Goal: Information Seeking & Learning: Learn about a topic

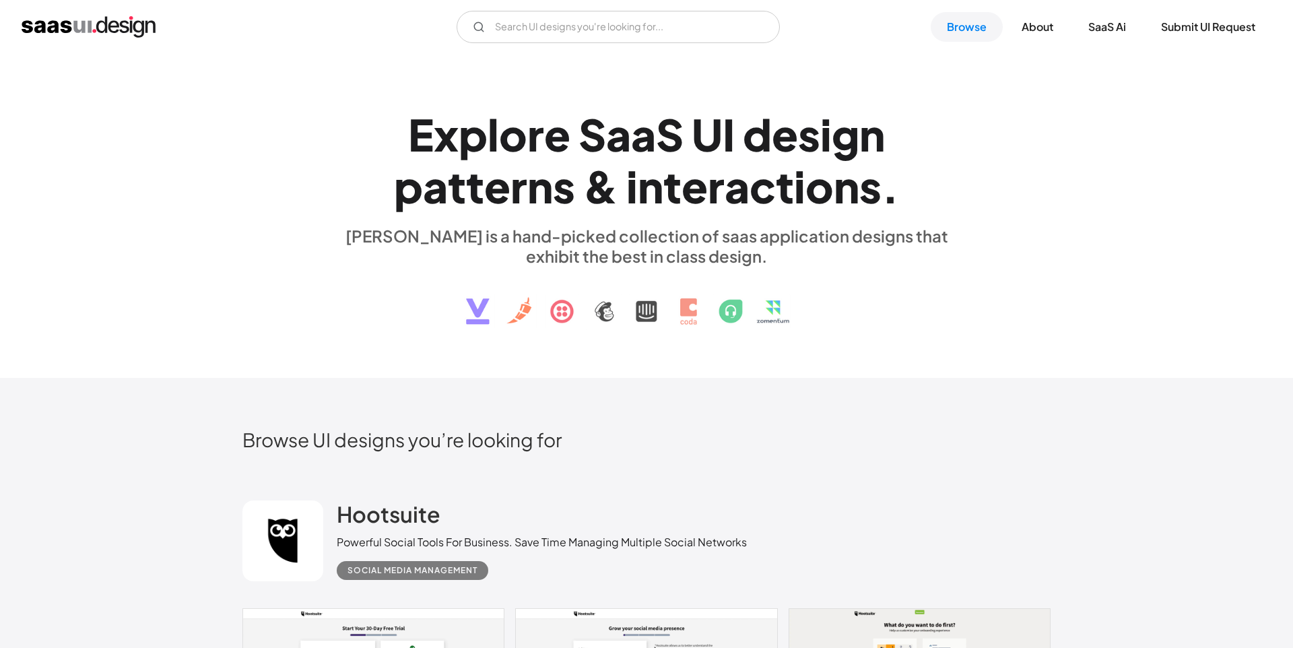
click at [676, 77] on div "E x p l o r e S a a S U I d e s i g n p a t t e r n s & i n t e r a c t i o n s…" at bounding box center [646, 216] width 1293 height 324
click at [568, 29] on input "Email Form" at bounding box center [618, 27] width 323 height 32
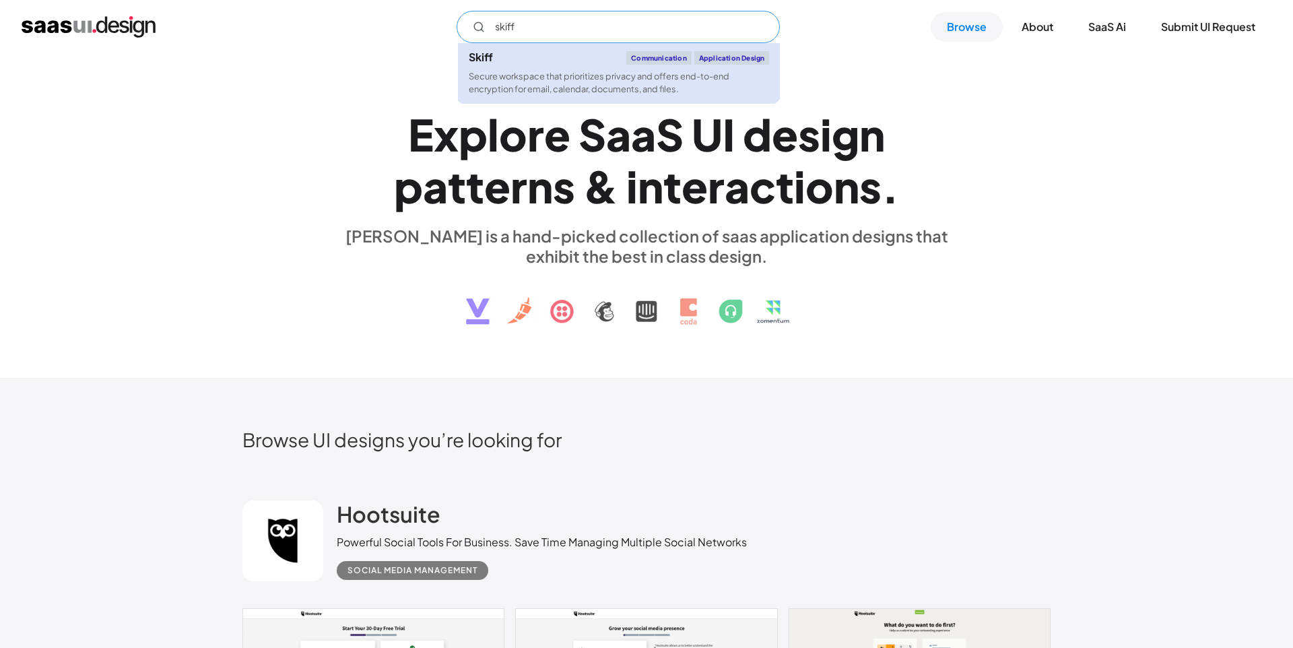
click at [558, 57] on div "Skiff Communication Application Design" at bounding box center [619, 57] width 300 height 13
type input "skiff"
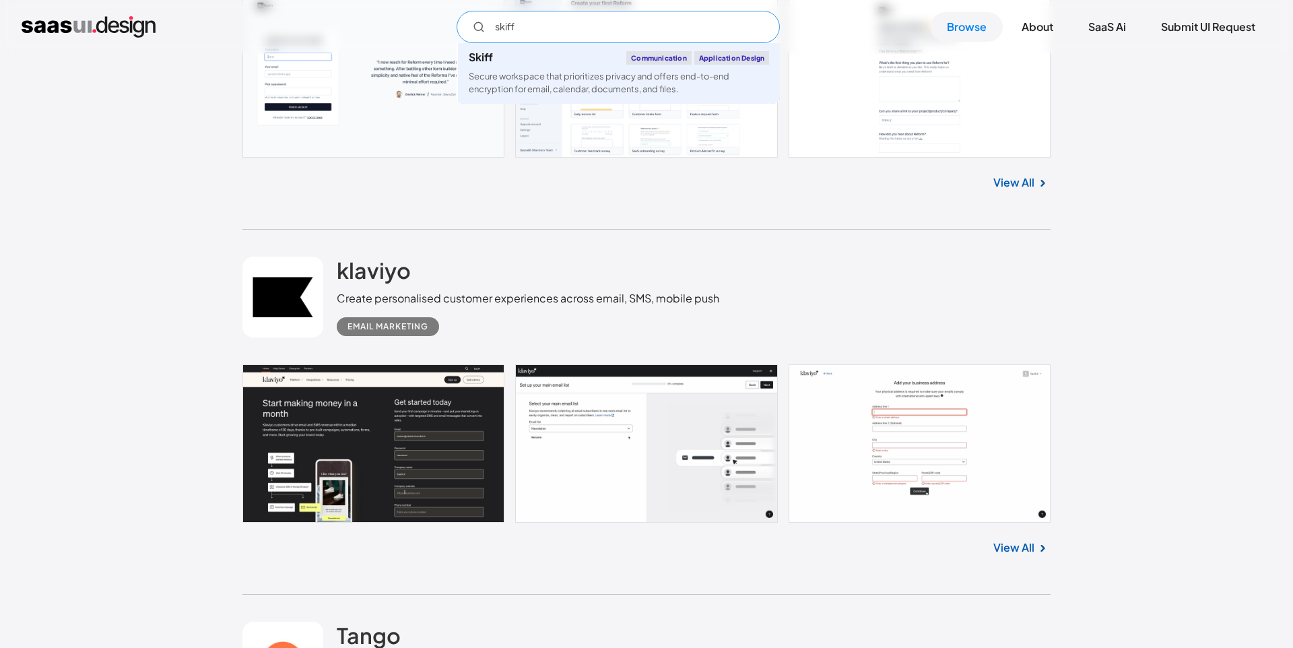
scroll to position [2073, 0]
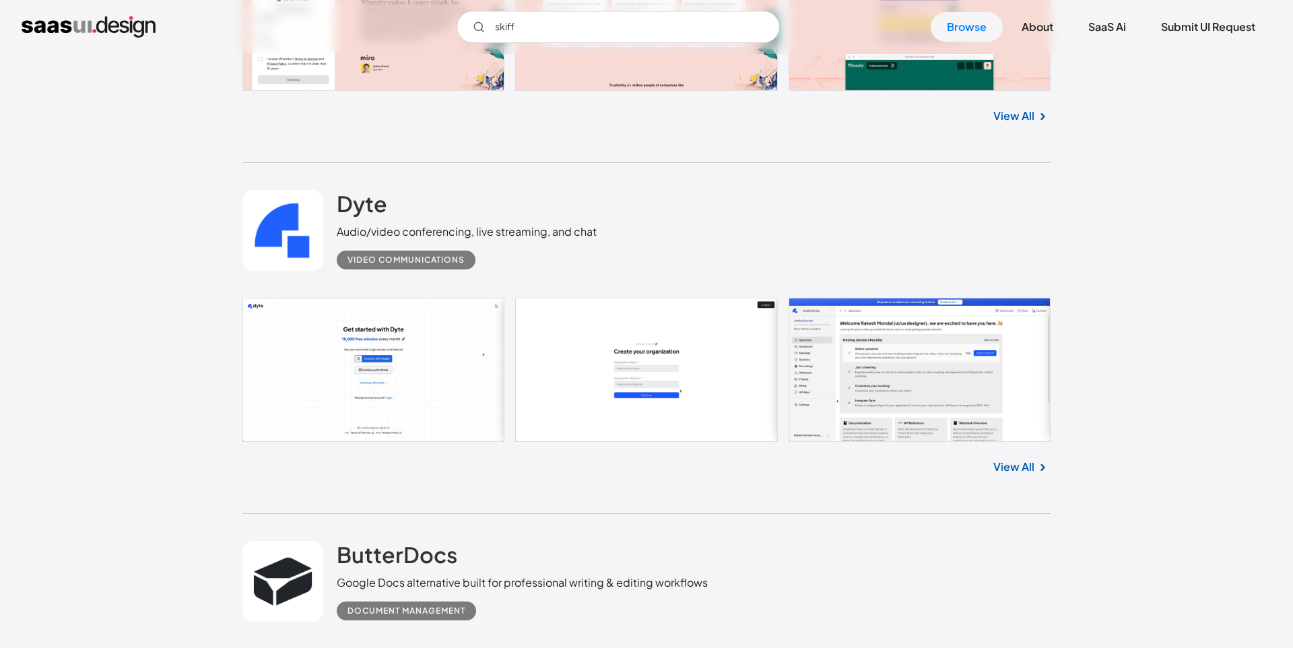
scroll to position [4836, 0]
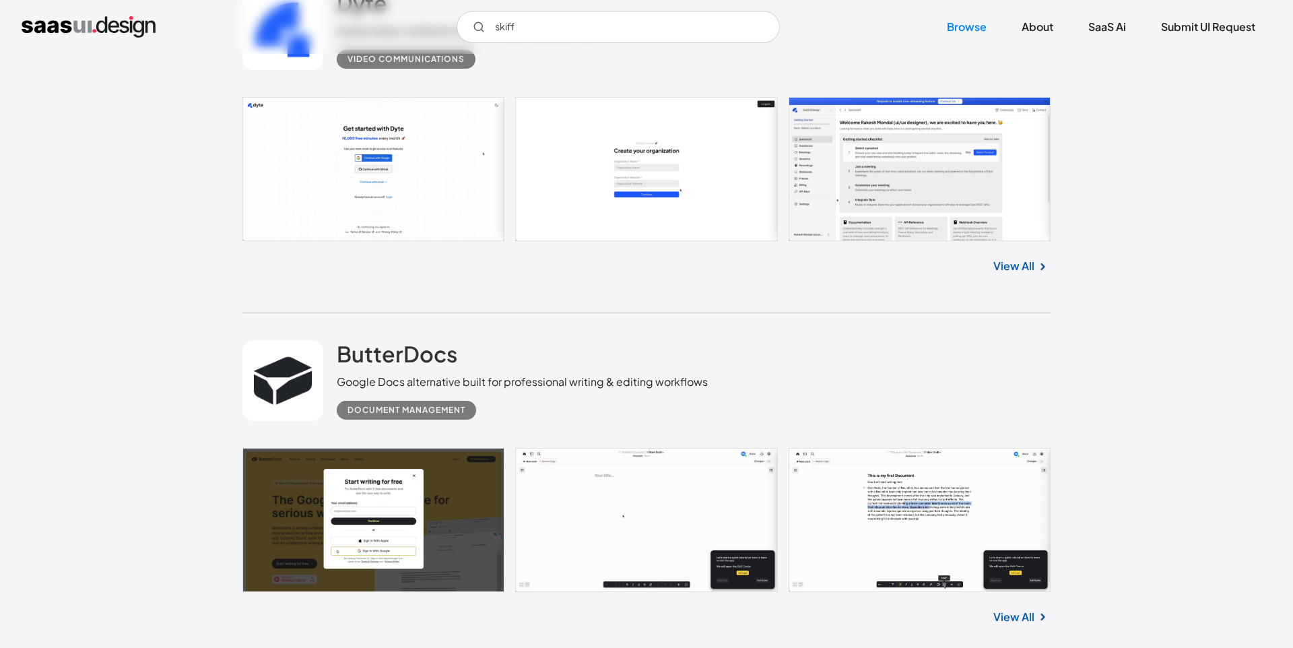
click at [602, 184] on link at bounding box center [646, 169] width 808 height 144
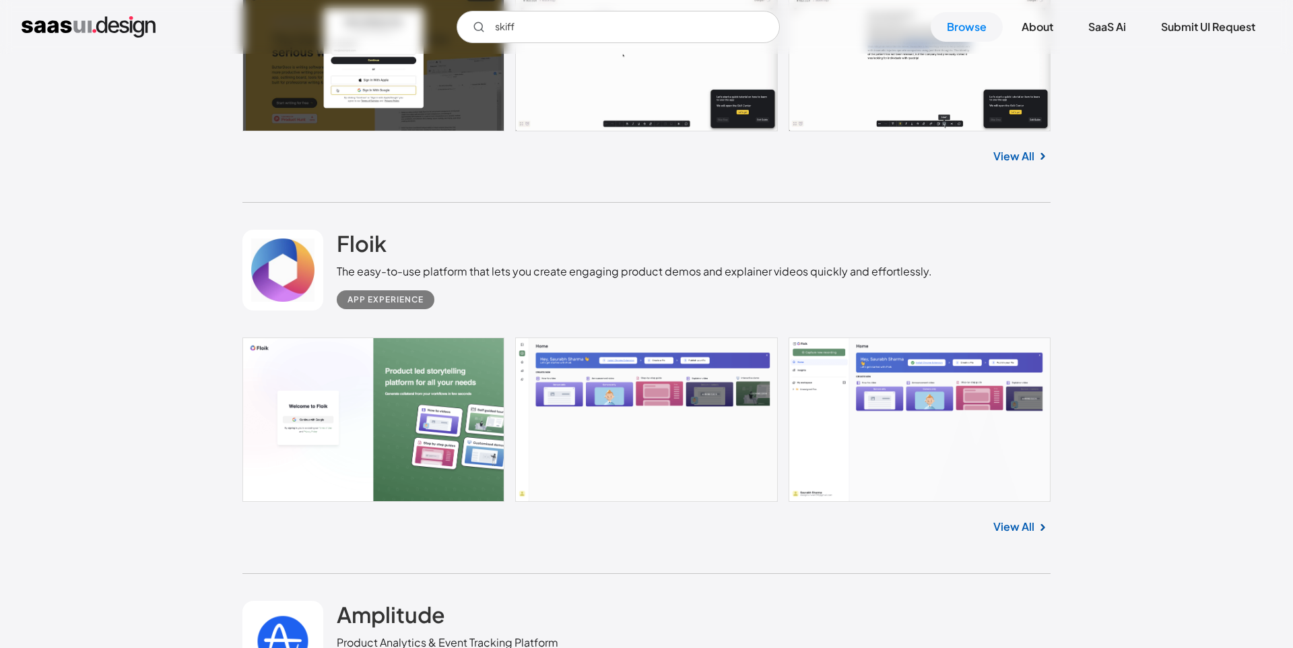
scroll to position [5220, 0]
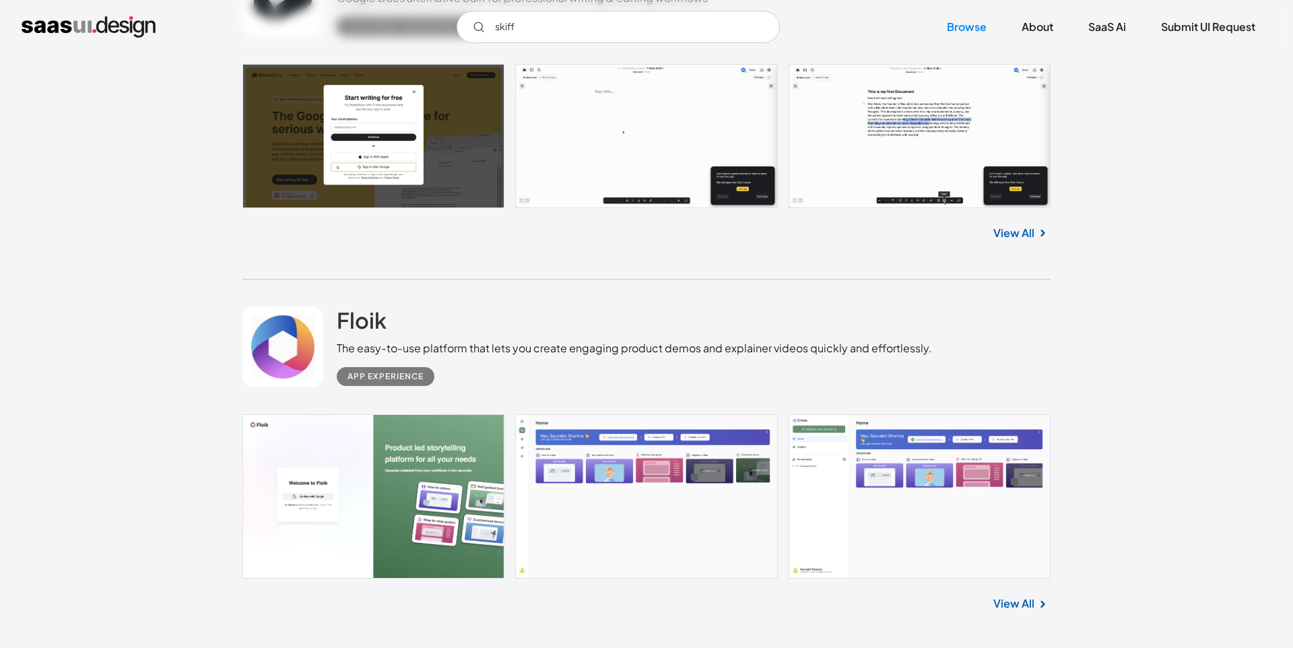
click at [975, 181] on link at bounding box center [646, 136] width 808 height 144
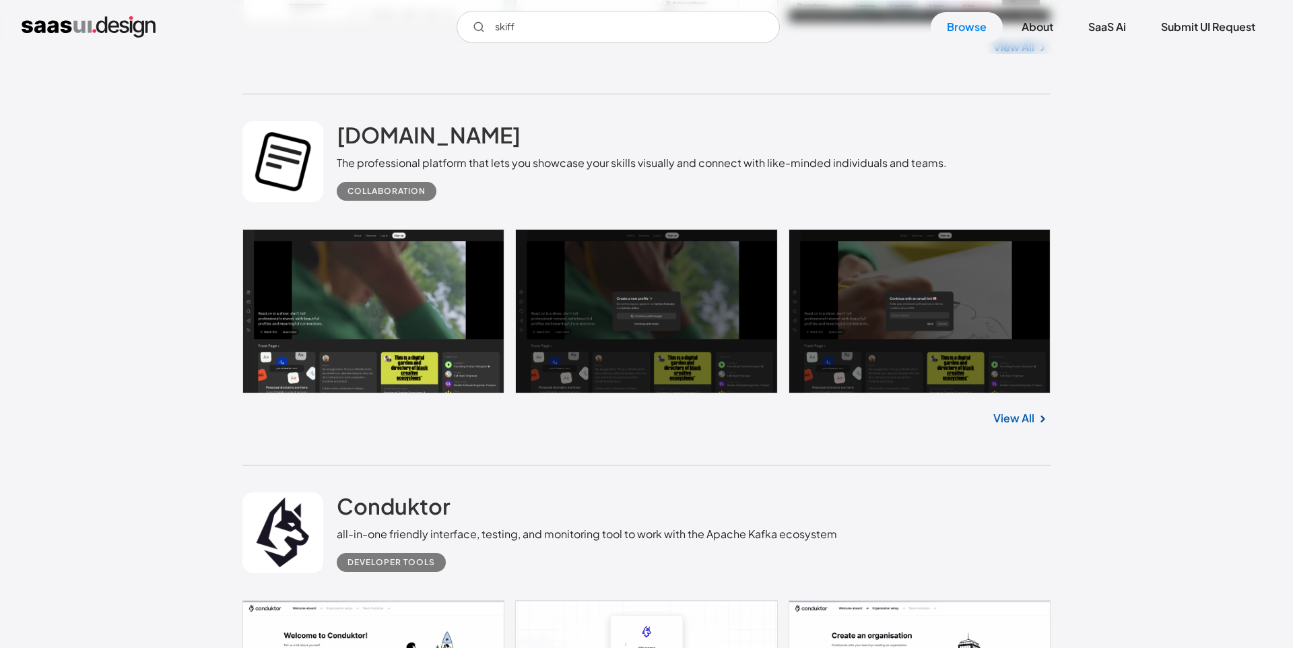
scroll to position [18962, 0]
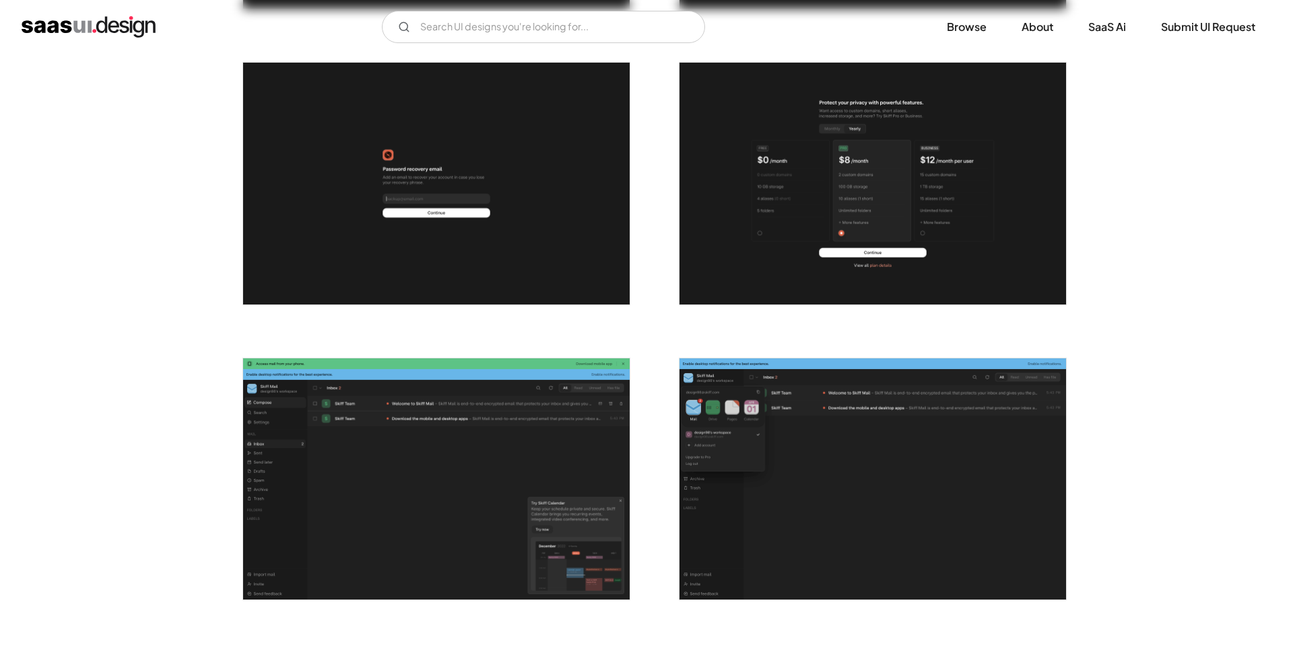
scroll to position [844, 0]
click at [802, 199] on img "open lightbox" at bounding box center [872, 183] width 387 height 242
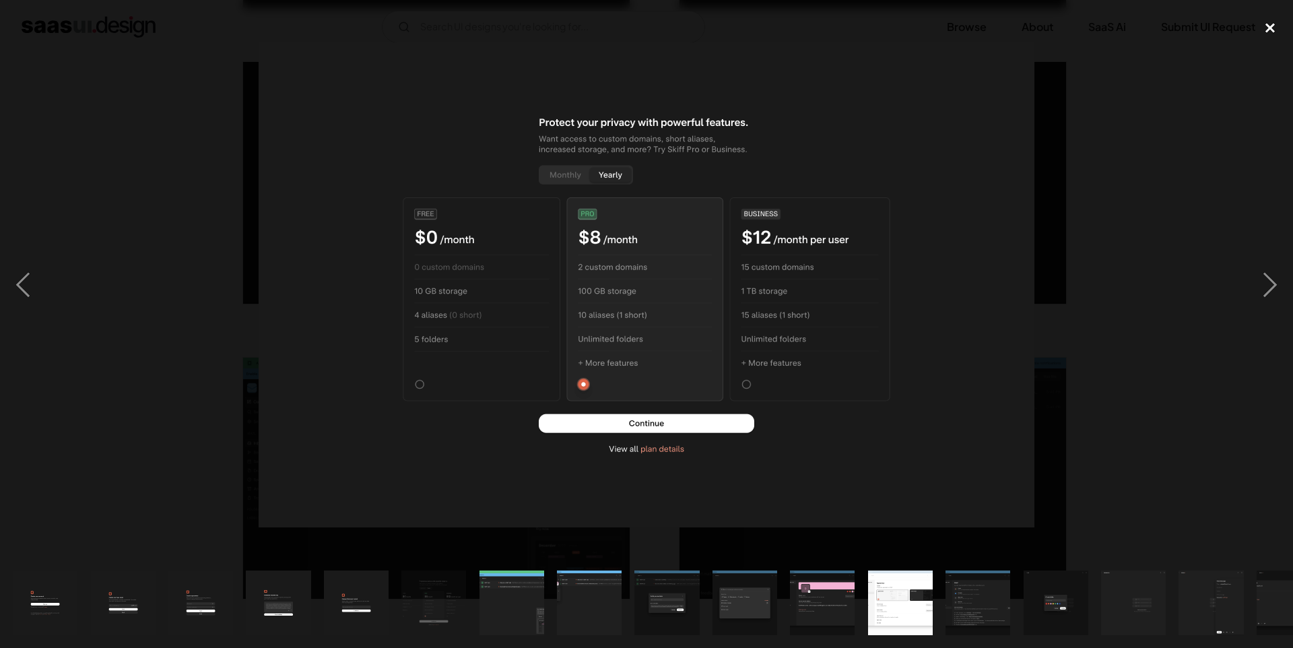
click at [1264, 36] on div "close lightbox" at bounding box center [1270, 28] width 46 height 30
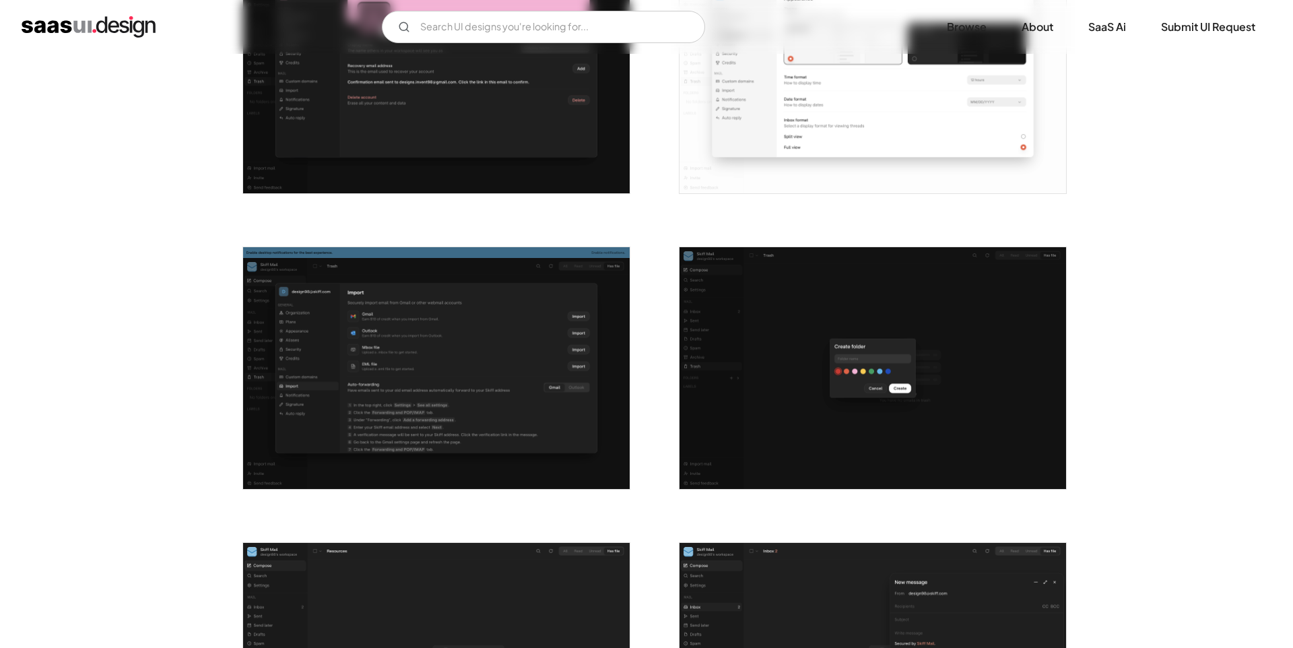
scroll to position [1842, 0]
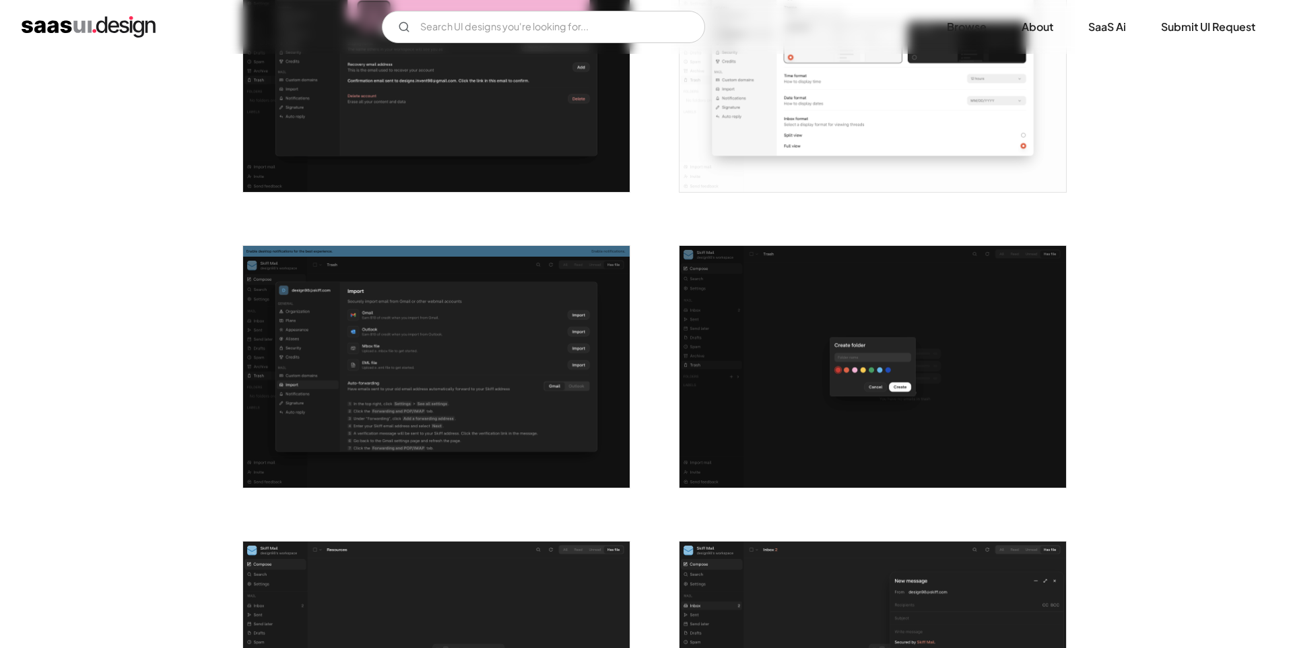
click at [835, 324] on img "open lightbox" at bounding box center [872, 367] width 387 height 242
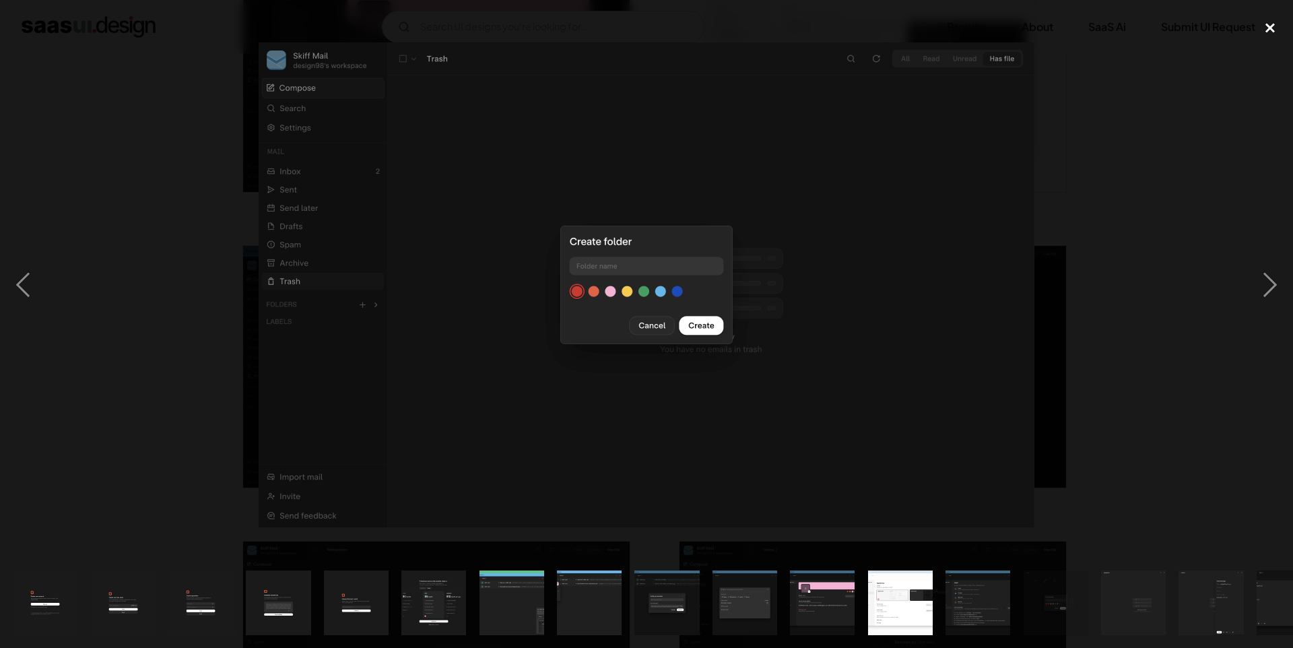
click at [1270, 33] on div "close lightbox" at bounding box center [1270, 28] width 46 height 30
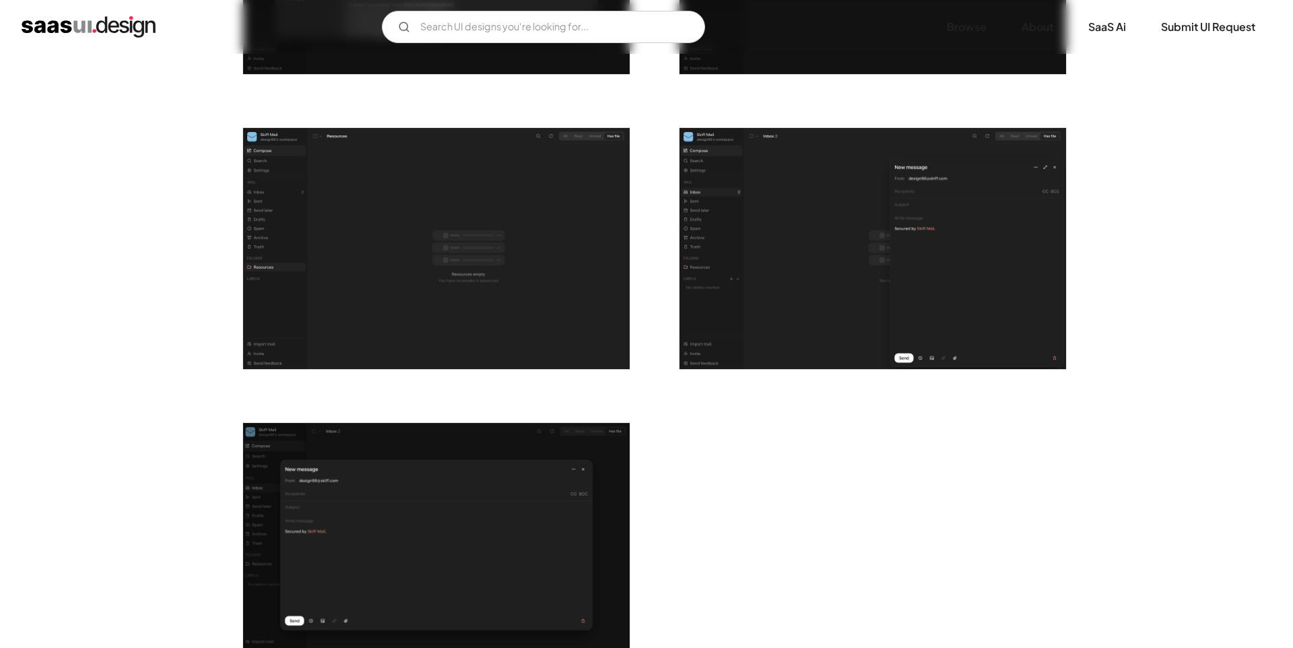
scroll to position [2380, 0]
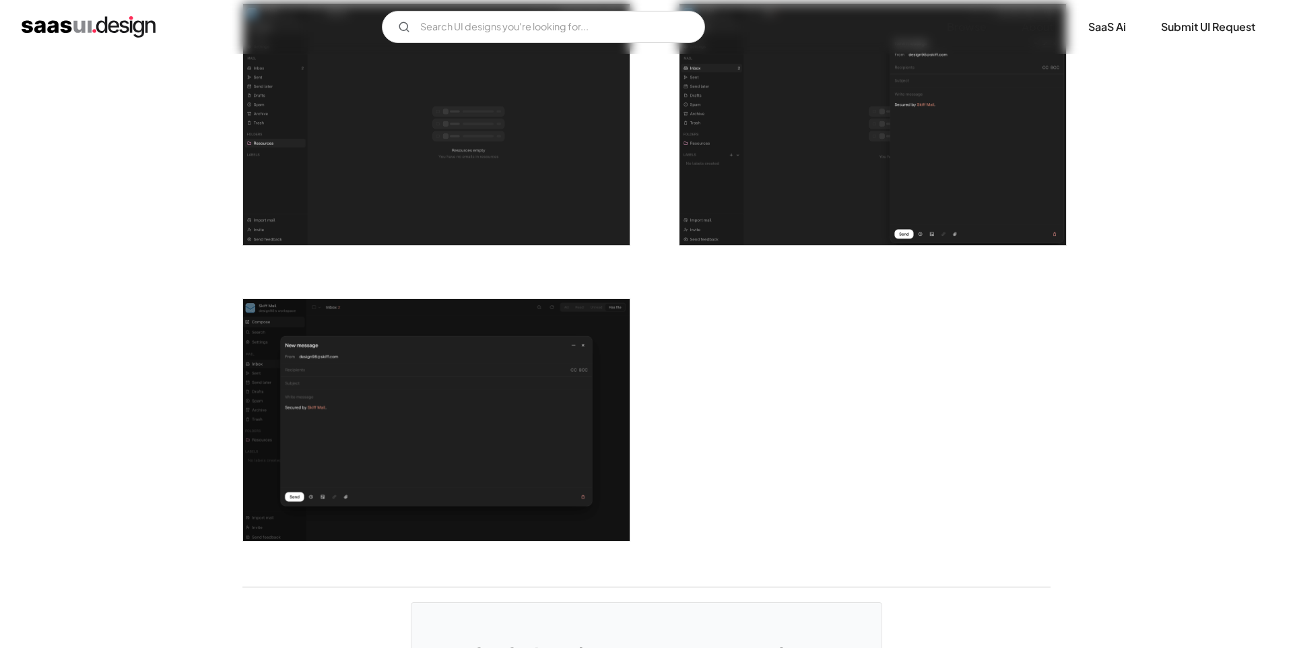
click at [376, 407] on img "open lightbox" at bounding box center [436, 420] width 387 height 242
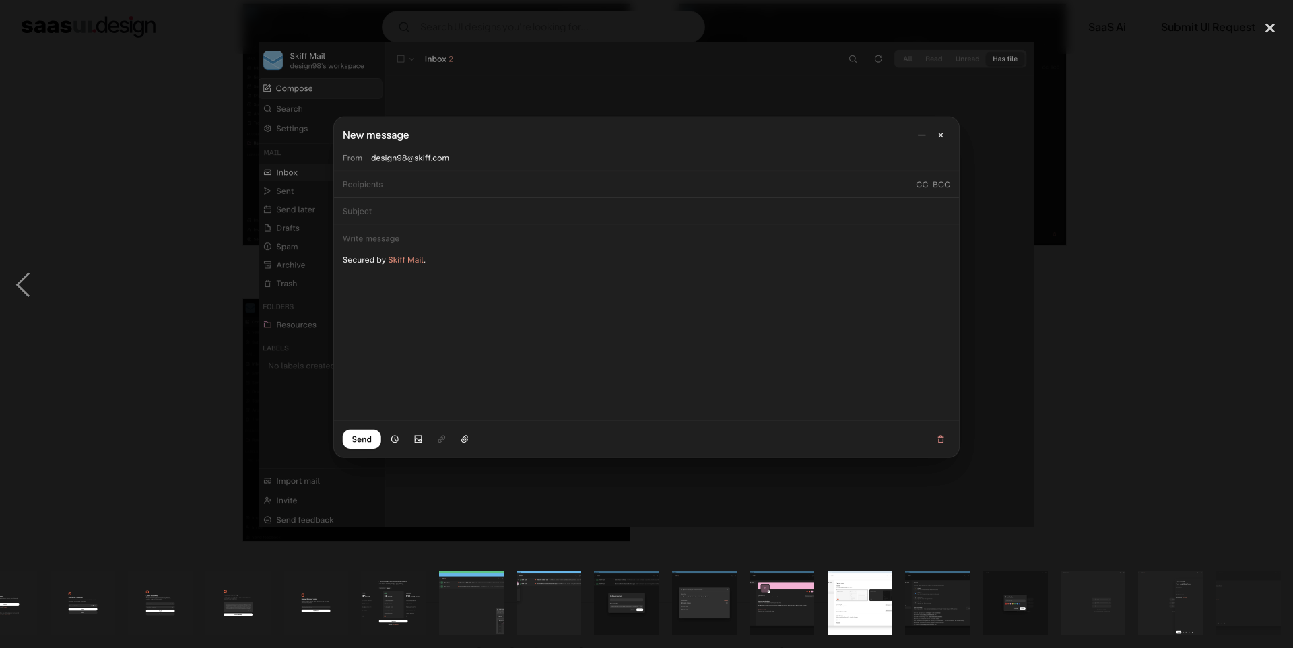
scroll to position [0, 42]
click at [1227, 69] on div at bounding box center [646, 285] width 1293 height 544
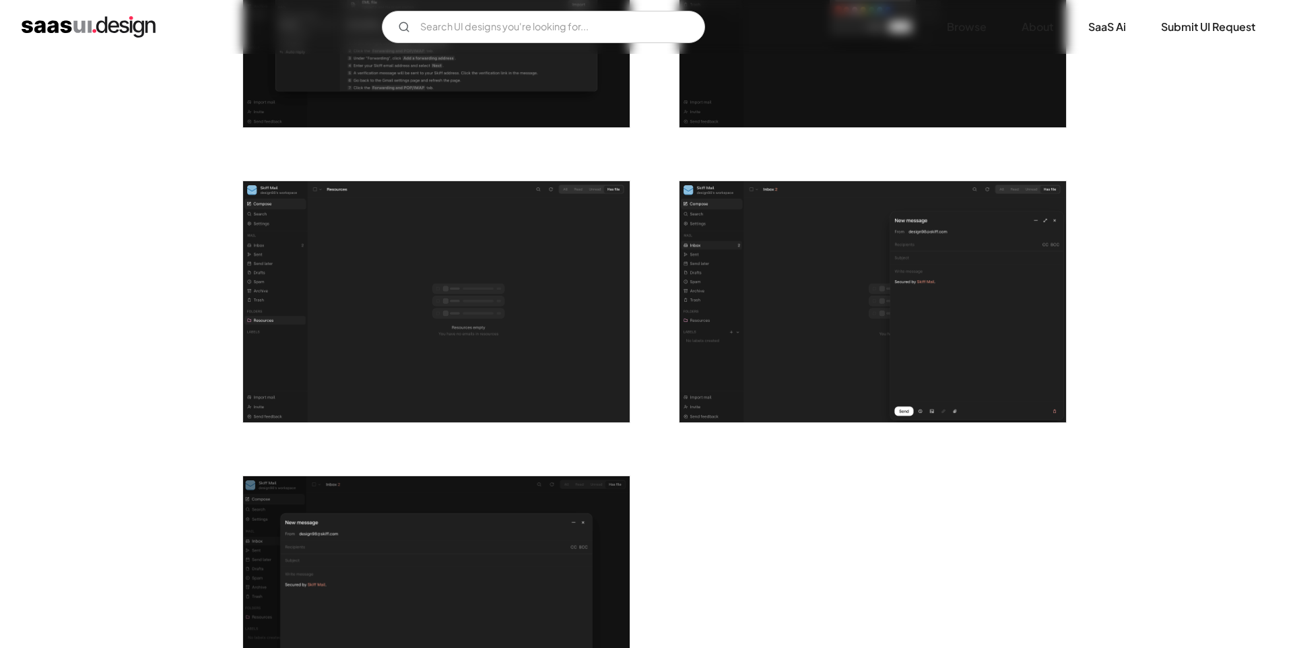
scroll to position [2150, 0]
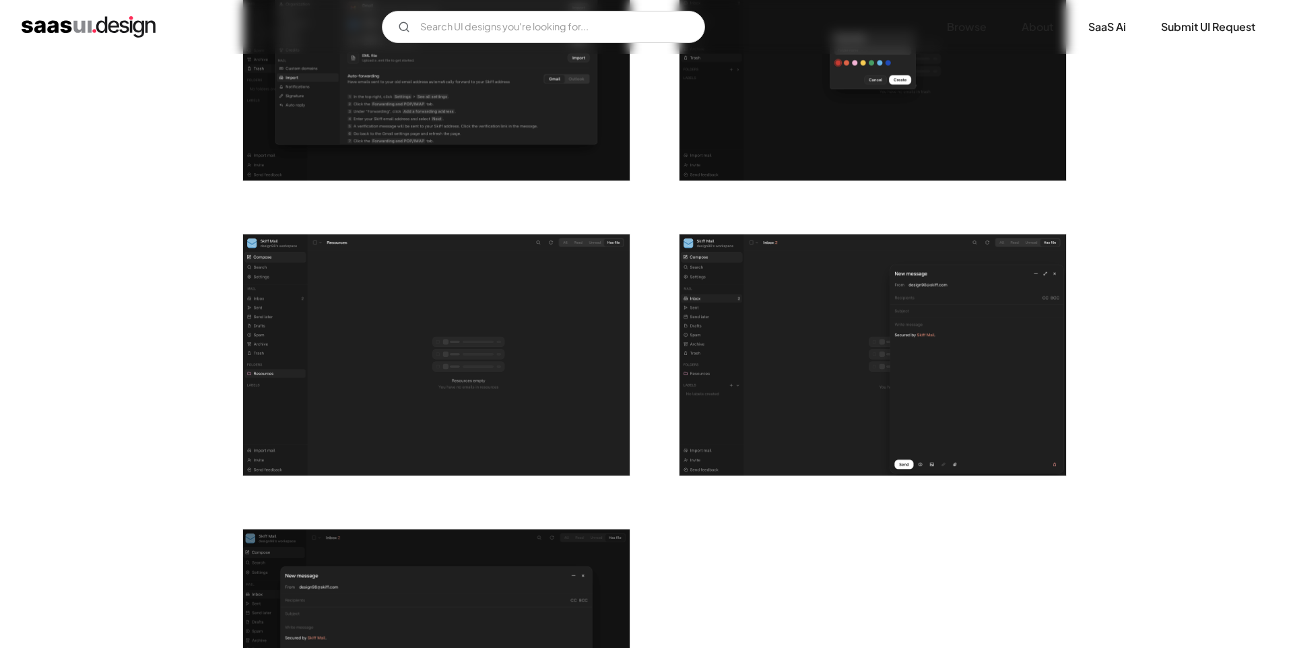
click at [491, 360] on img "open lightbox" at bounding box center [436, 355] width 387 height 242
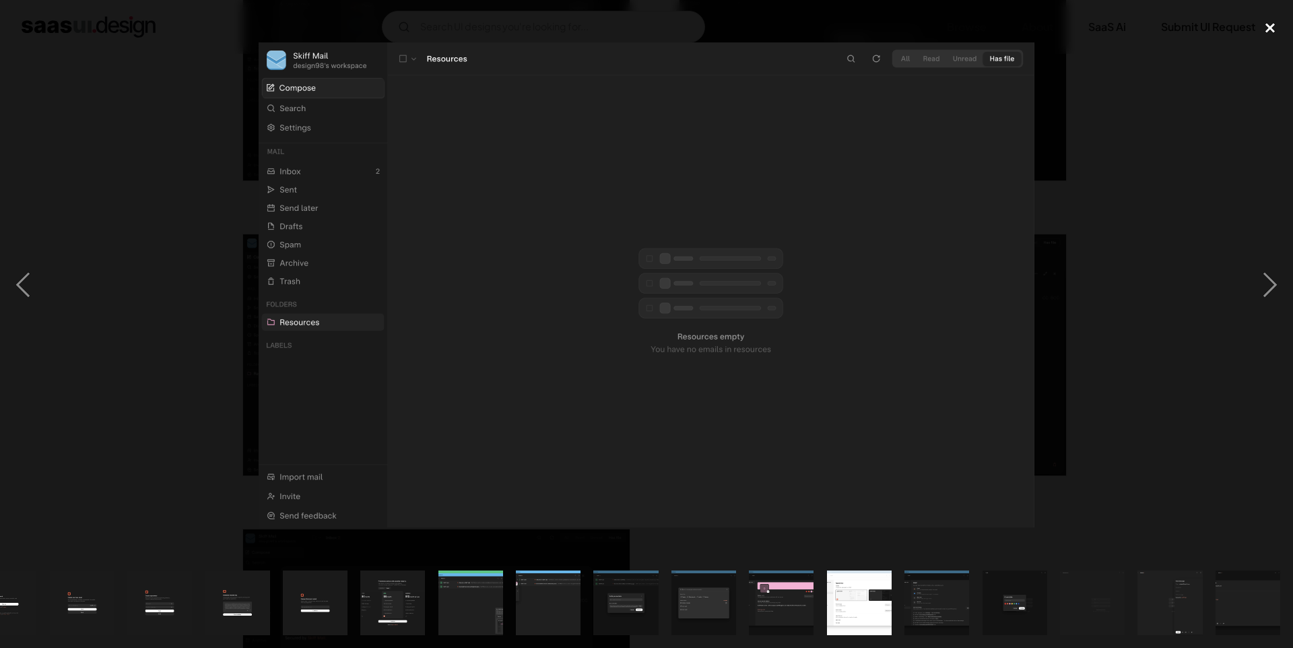
click at [1269, 34] on div "close lightbox" at bounding box center [1270, 28] width 46 height 30
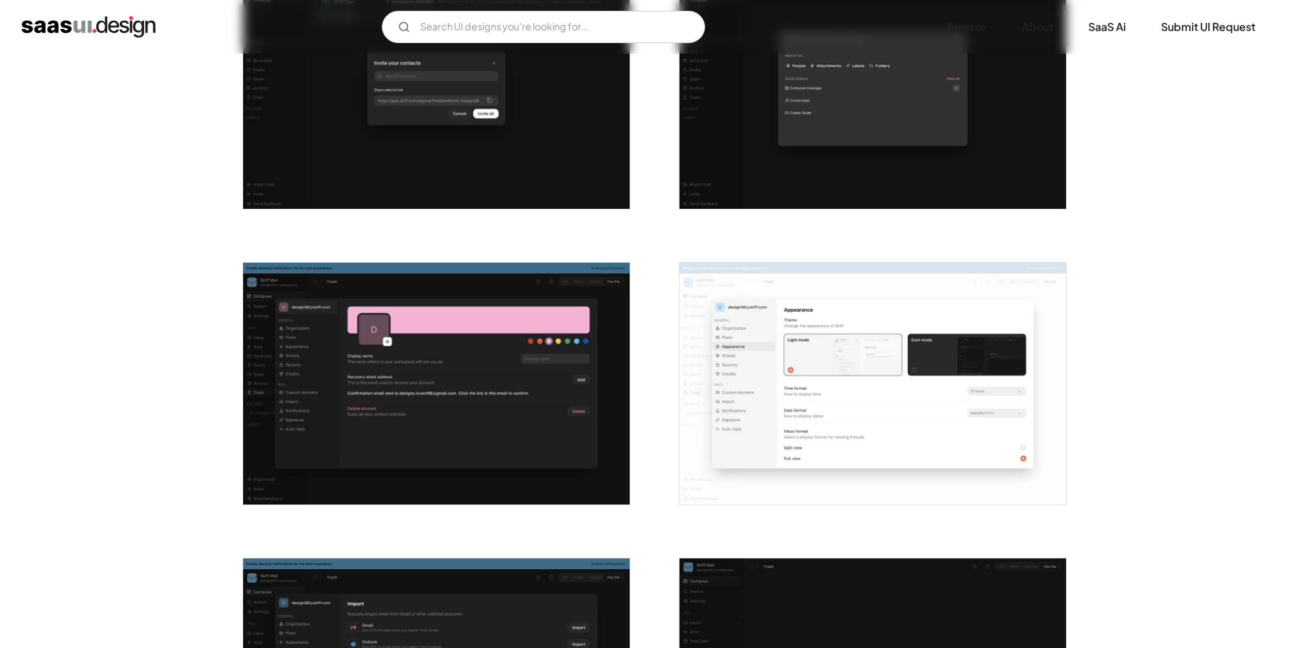
scroll to position [1459, 0]
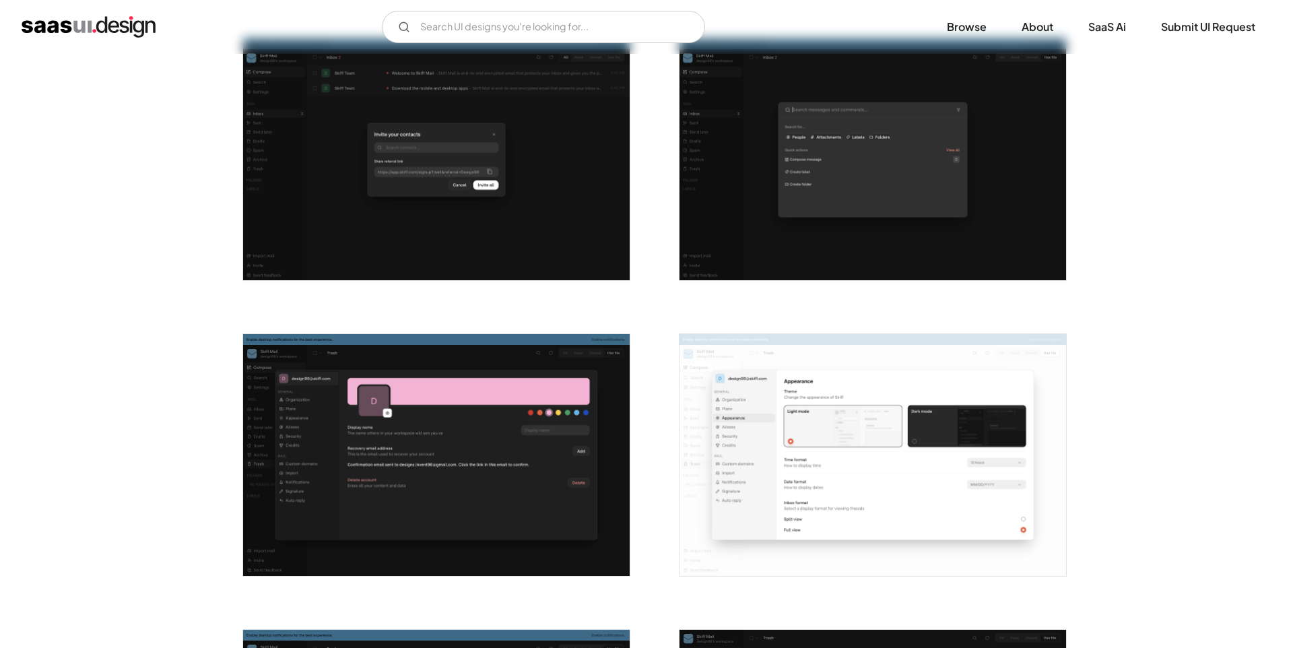
click at [379, 447] on img "open lightbox" at bounding box center [436, 455] width 387 height 242
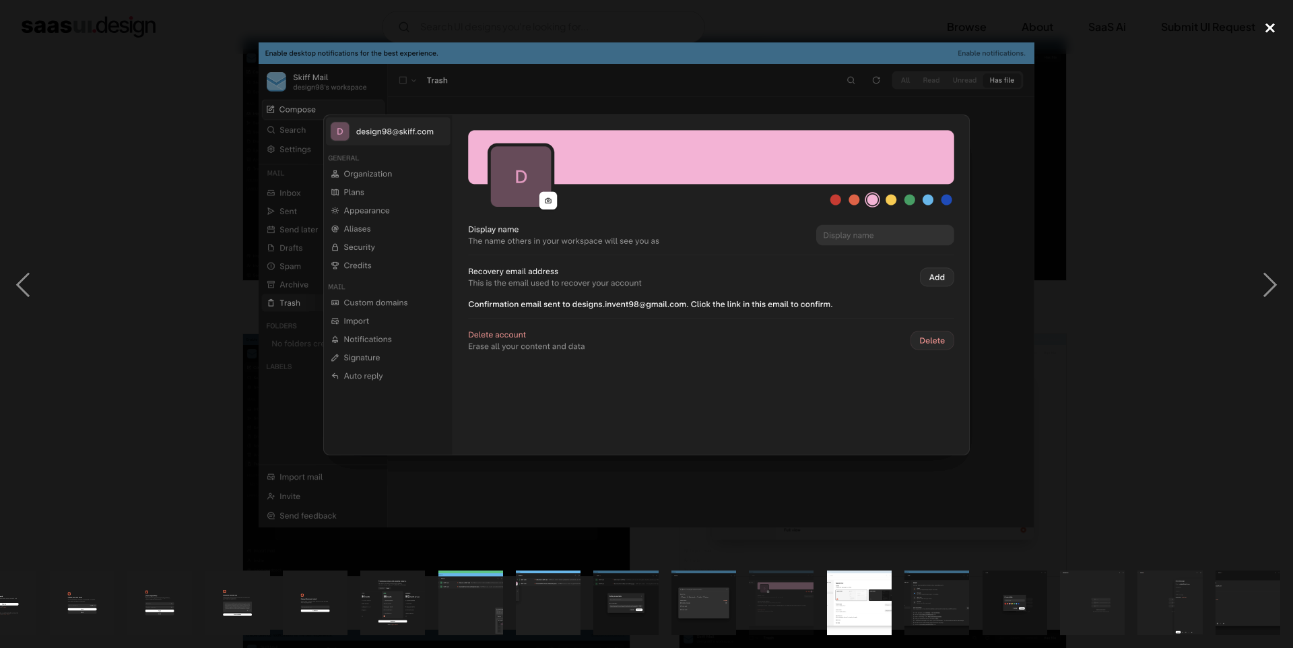
click at [1273, 29] on div "close lightbox" at bounding box center [1270, 28] width 46 height 30
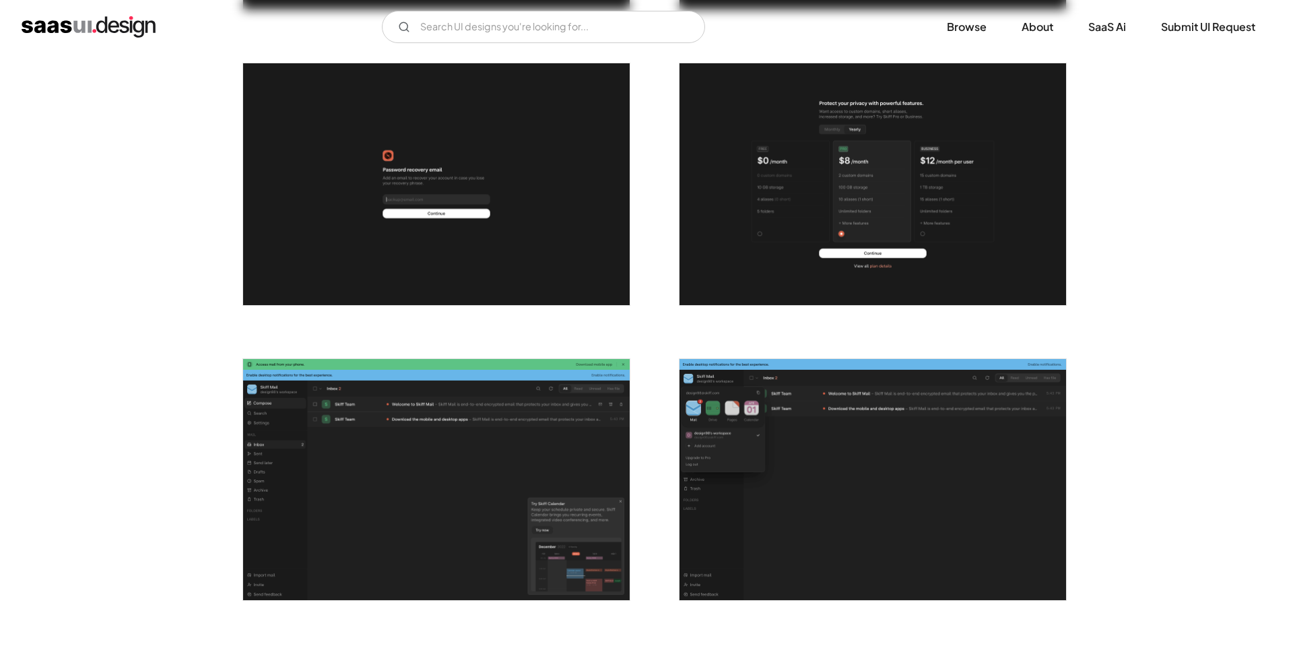
scroll to position [844, 0]
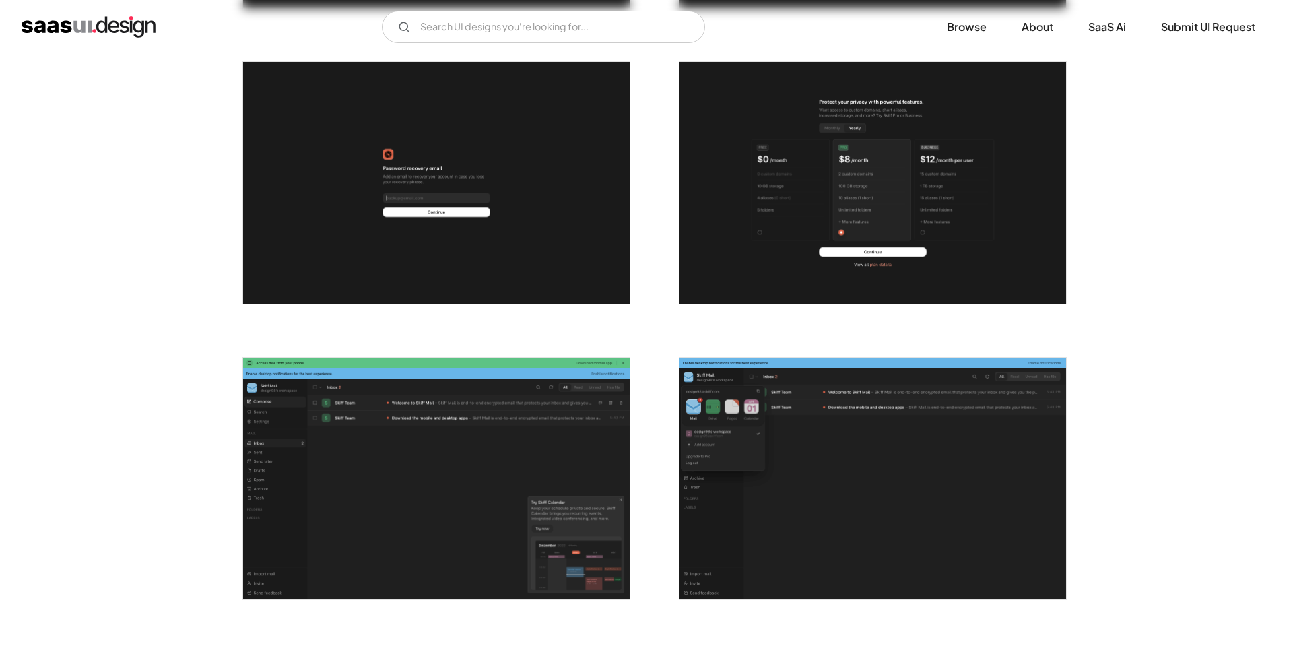
click at [506, 432] on img "open lightbox" at bounding box center [436, 479] width 387 height 242
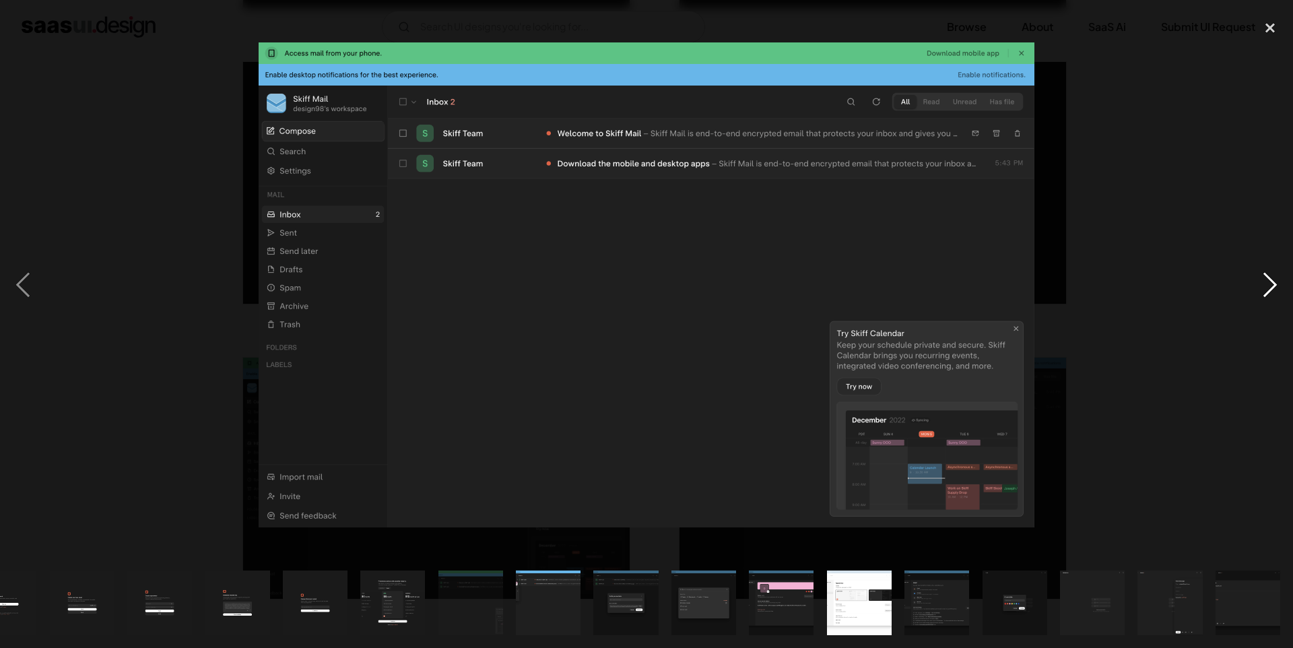
click at [1275, 286] on div "next image" at bounding box center [1270, 285] width 46 height 544
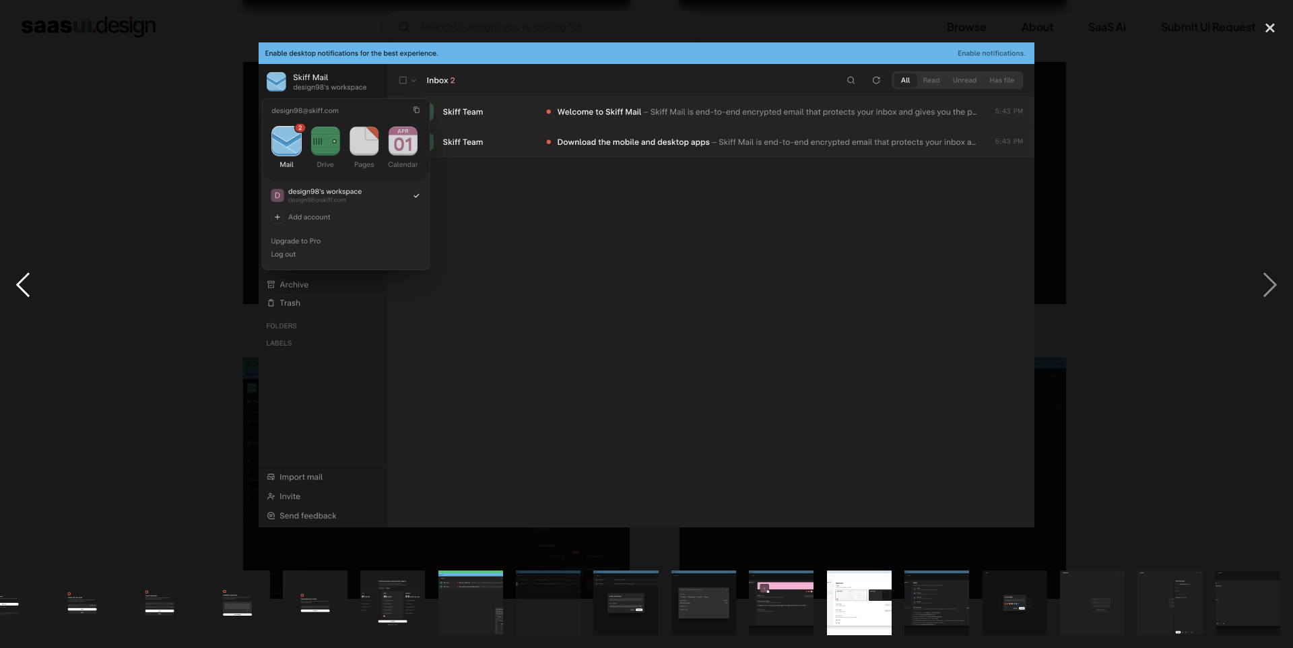
click at [31, 290] on div "previous image" at bounding box center [23, 285] width 46 height 544
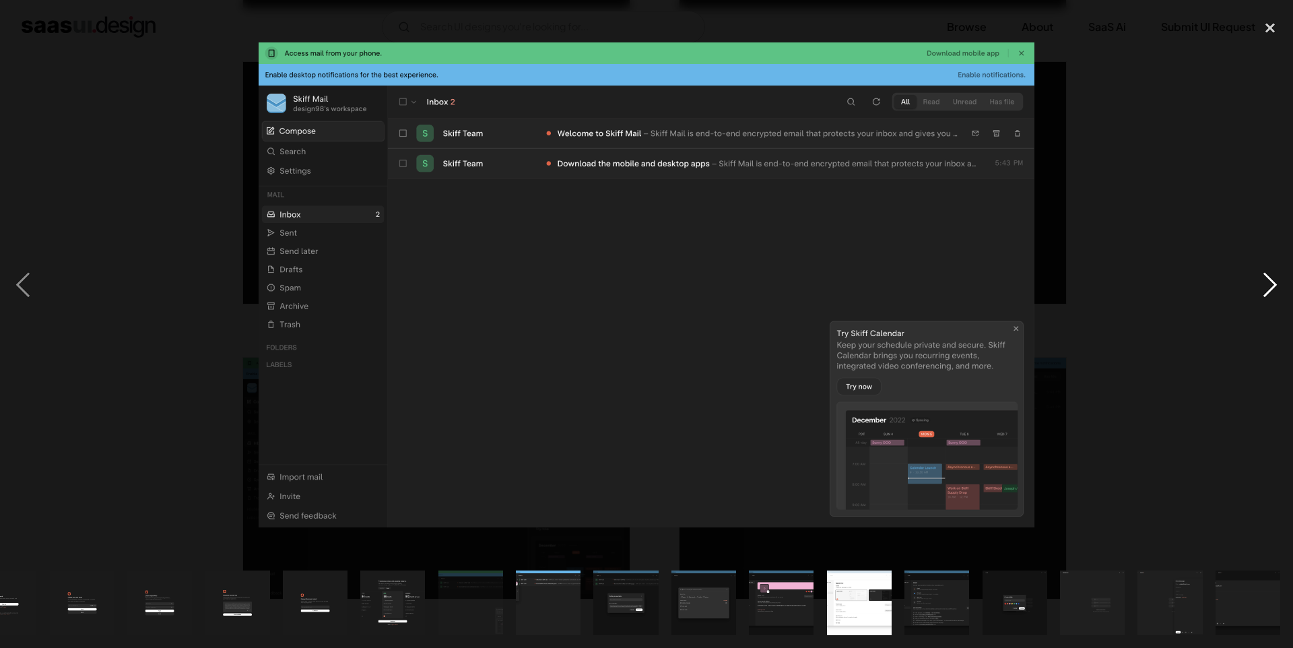
click at [1265, 273] on div "next image" at bounding box center [1270, 285] width 46 height 544
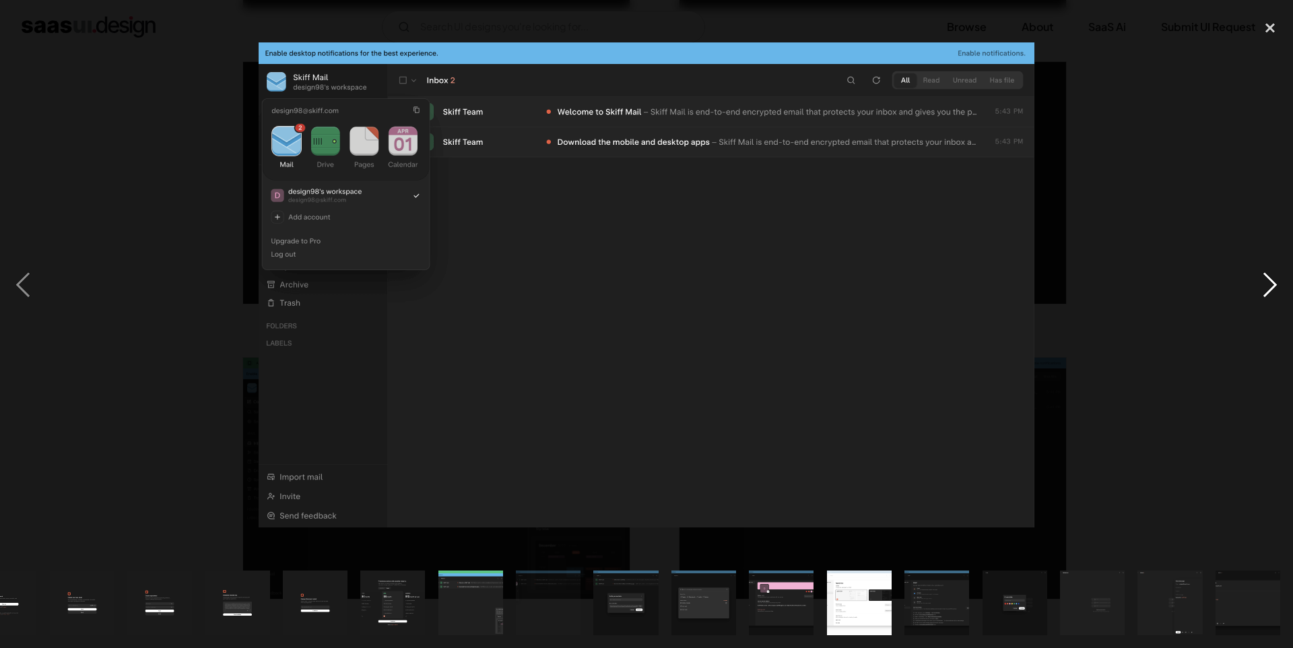
click at [1265, 273] on div "next image" at bounding box center [1270, 285] width 46 height 544
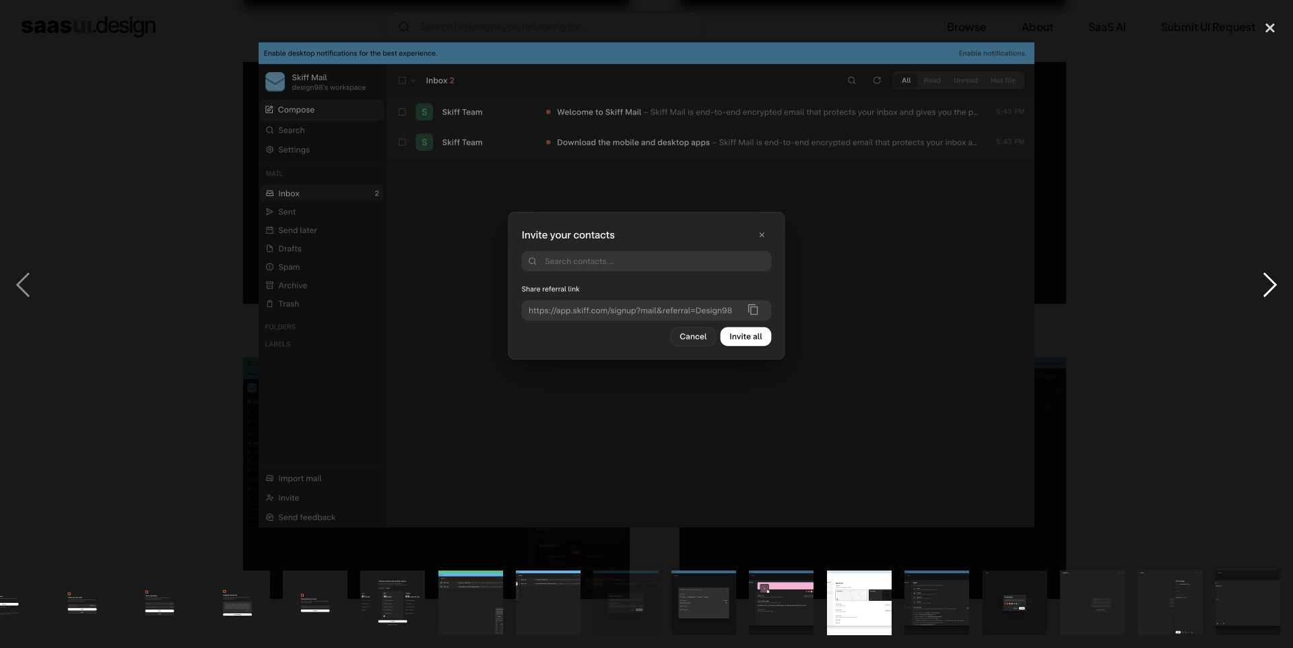
click at [1263, 273] on div "next image" at bounding box center [1270, 285] width 46 height 544
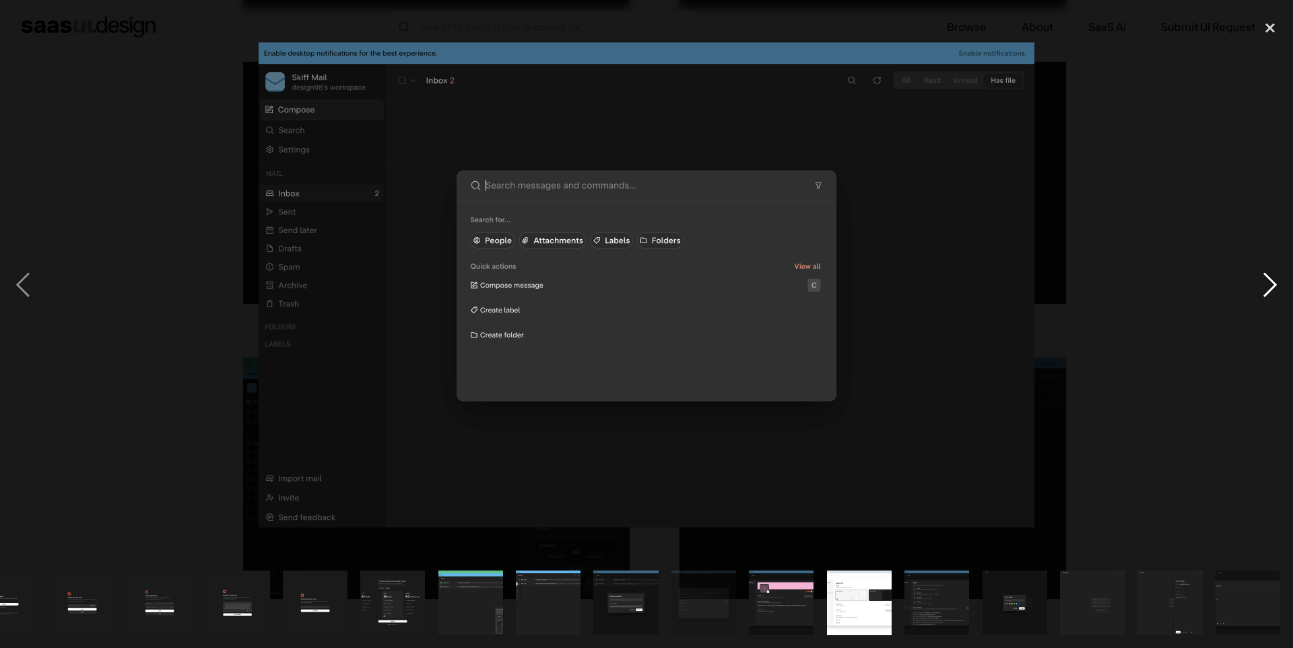
click at [1263, 273] on div "next image" at bounding box center [1270, 285] width 46 height 544
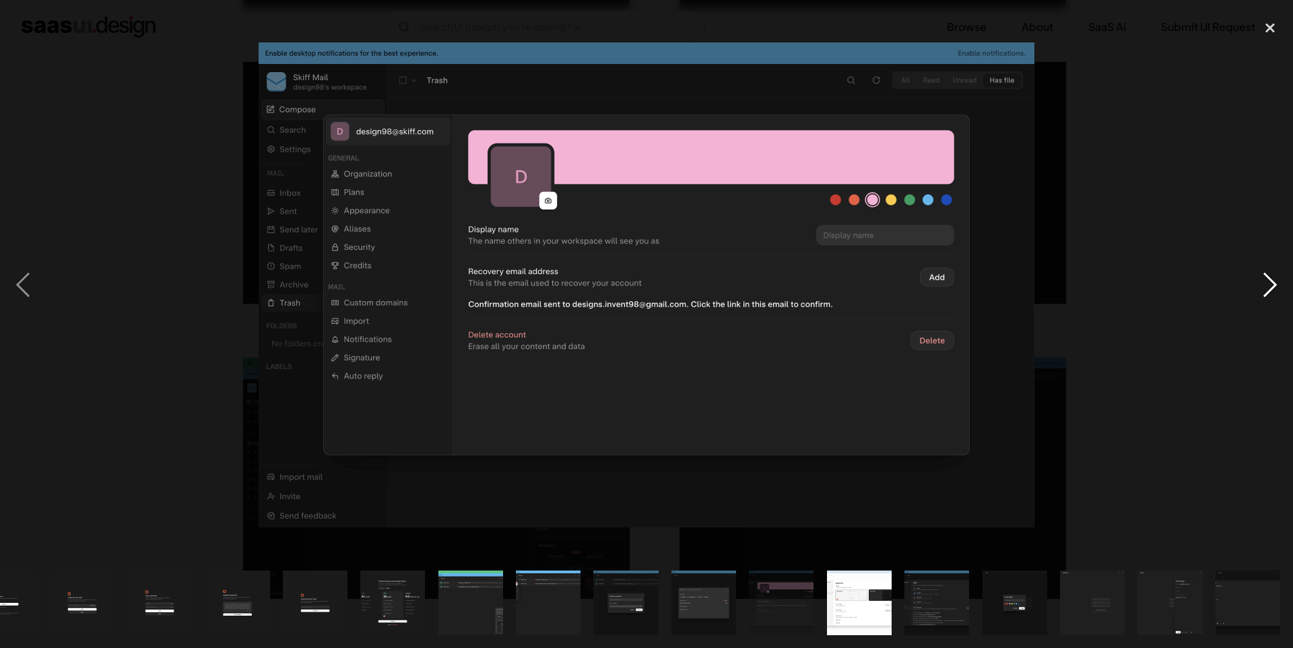
click at [1263, 273] on div "next image" at bounding box center [1270, 285] width 46 height 544
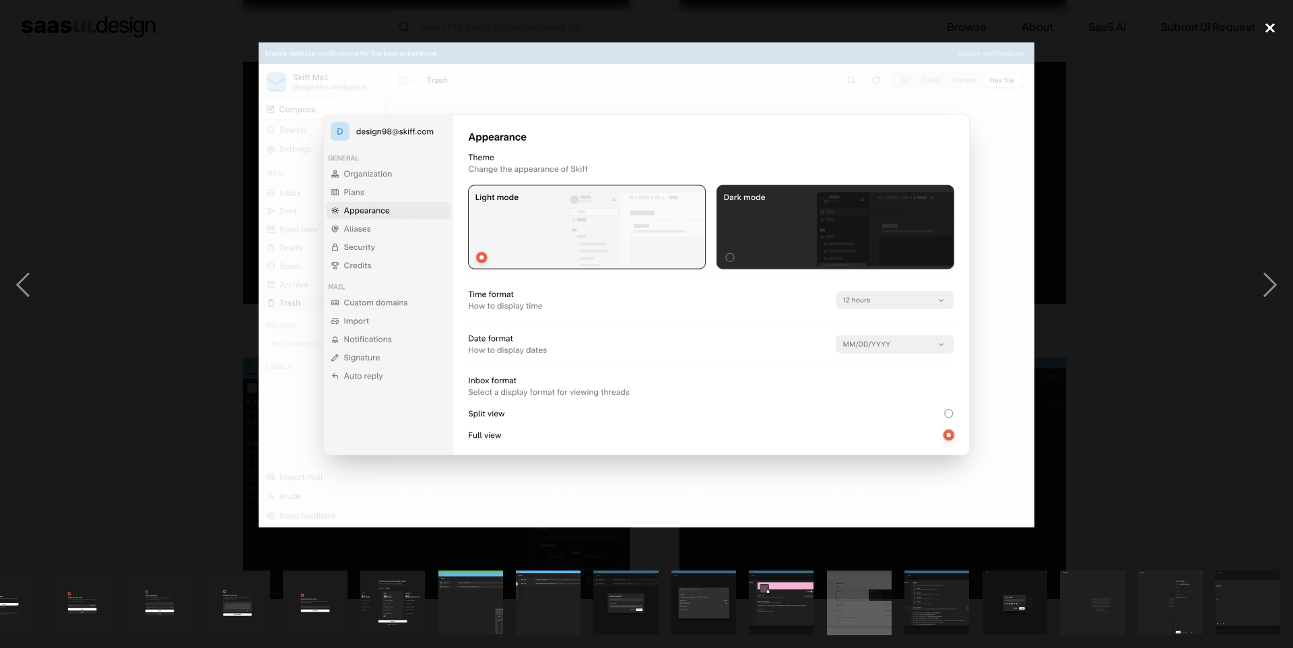
click at [1277, 27] on div "close lightbox" at bounding box center [1270, 28] width 46 height 30
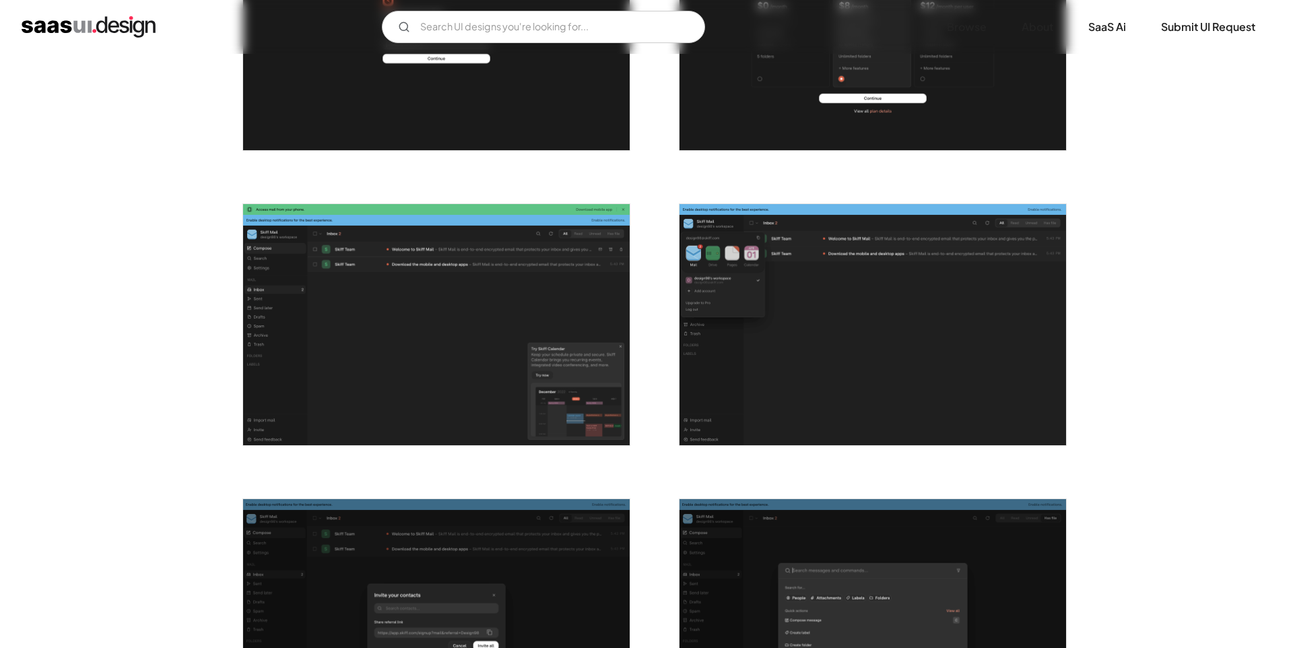
scroll to position [614, 0]
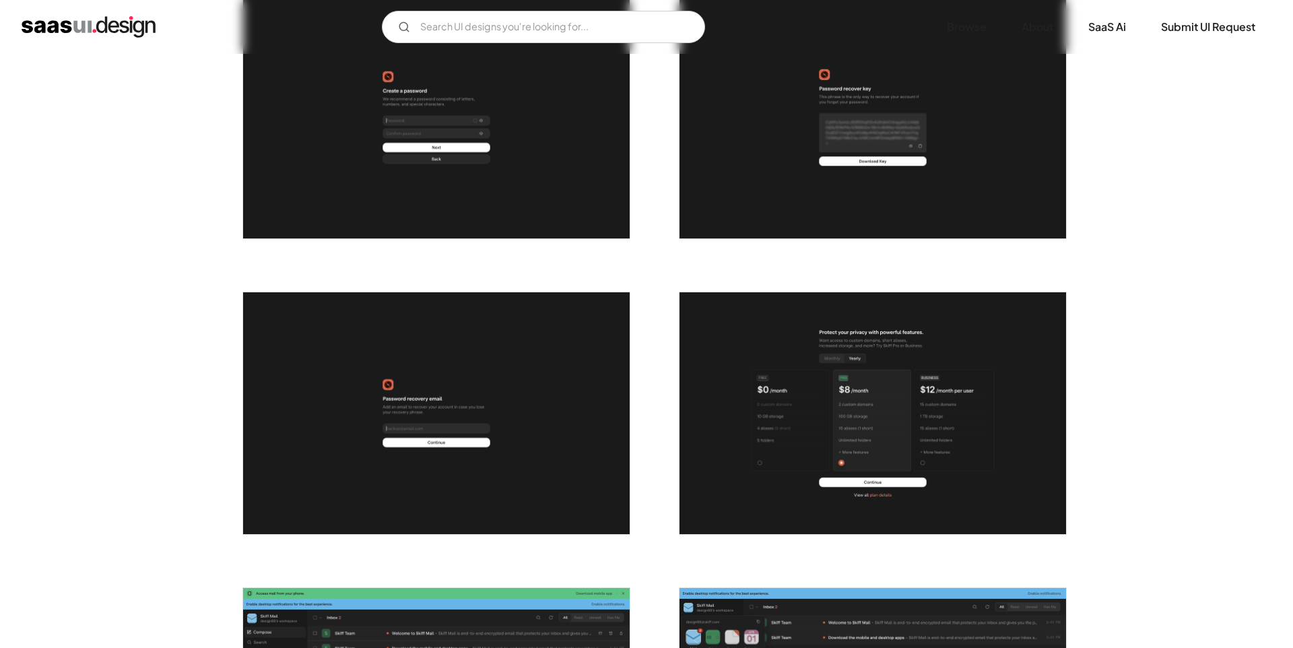
click at [455, 371] on img "open lightbox" at bounding box center [436, 413] width 387 height 242
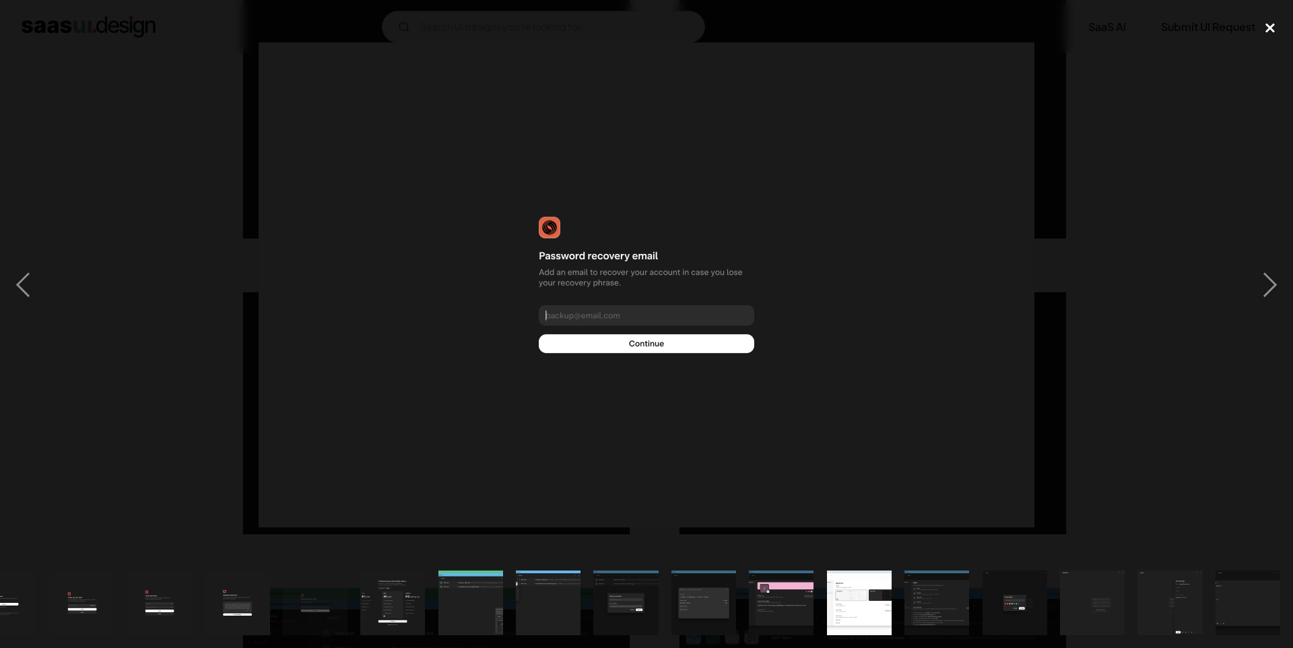
click at [1284, 34] on div "close lightbox" at bounding box center [1270, 28] width 46 height 30
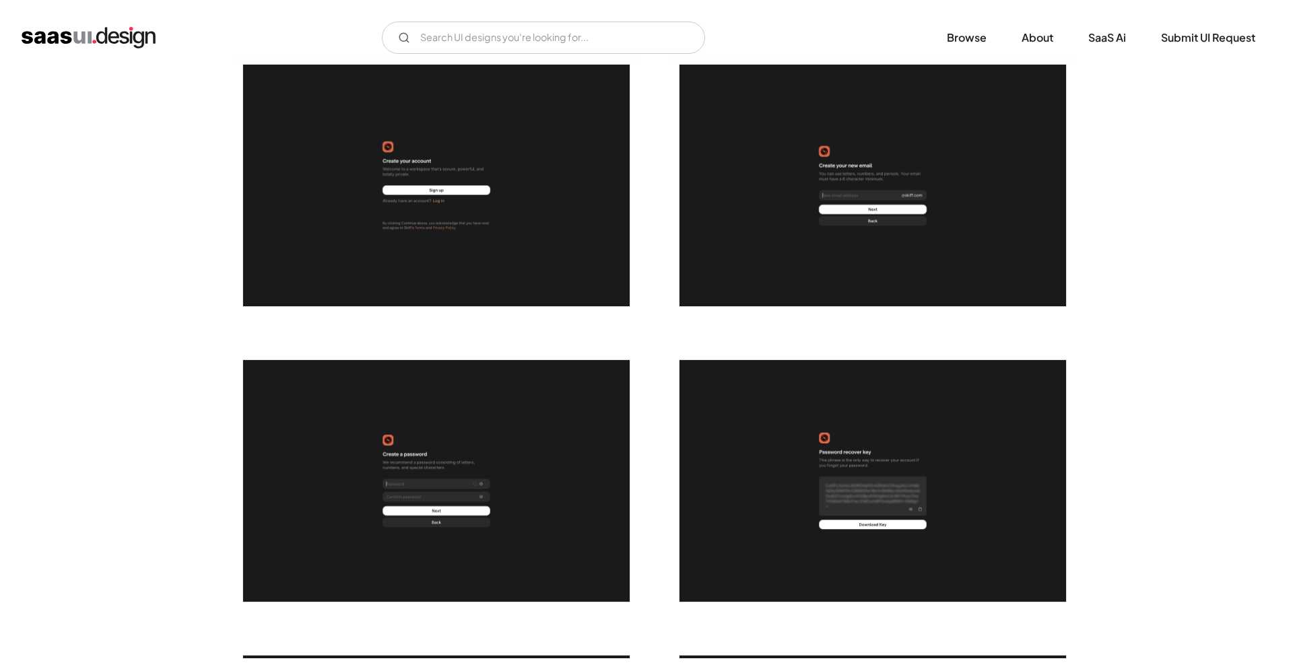
scroll to position [230, 0]
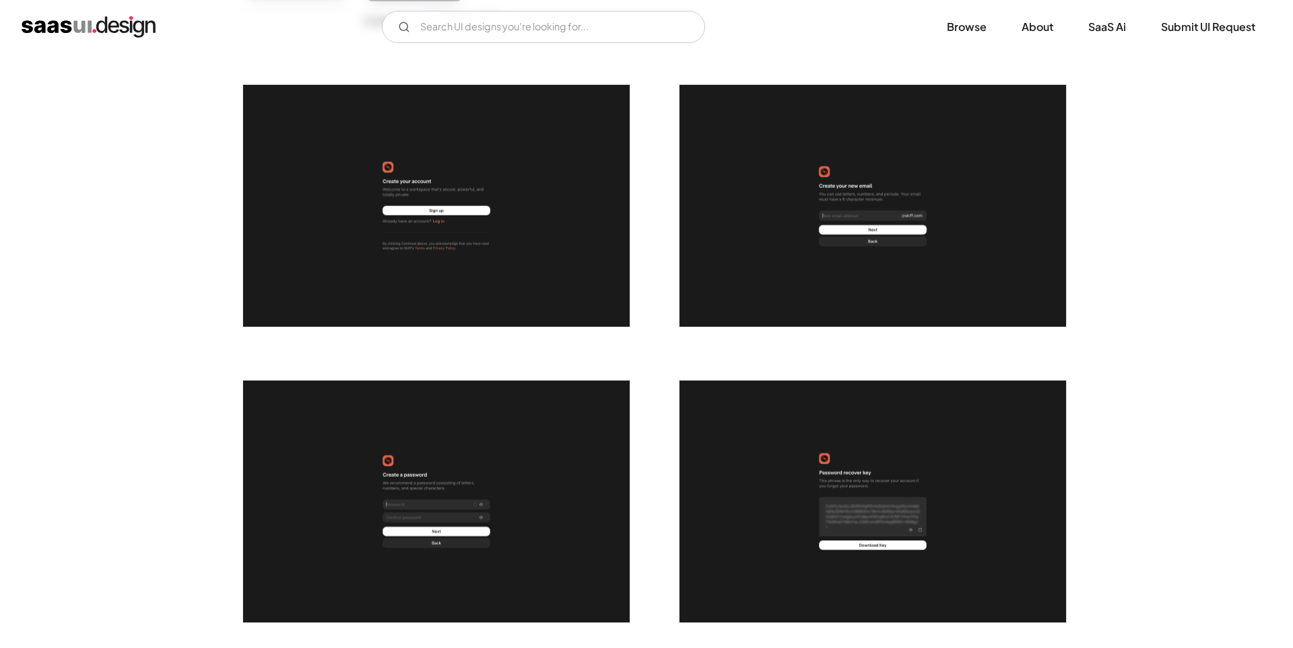
click at [413, 196] on img "open lightbox" at bounding box center [436, 206] width 387 height 242
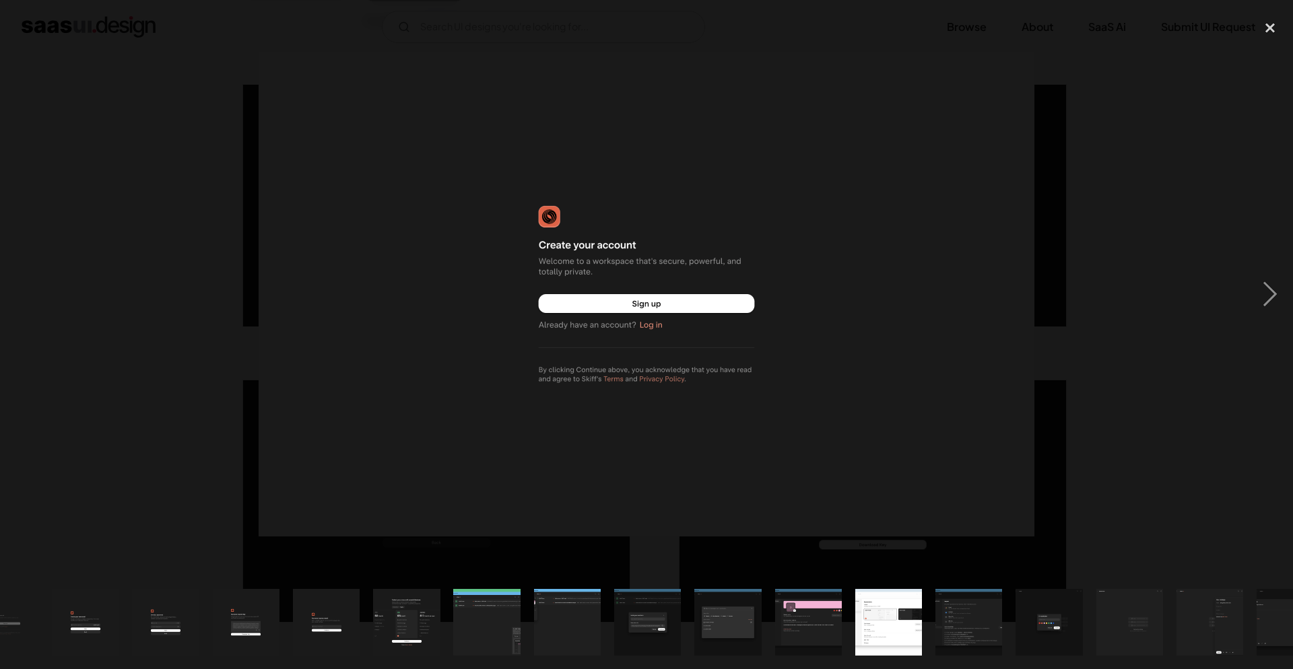
click at [213, 166] on div at bounding box center [646, 294] width 1293 height 562
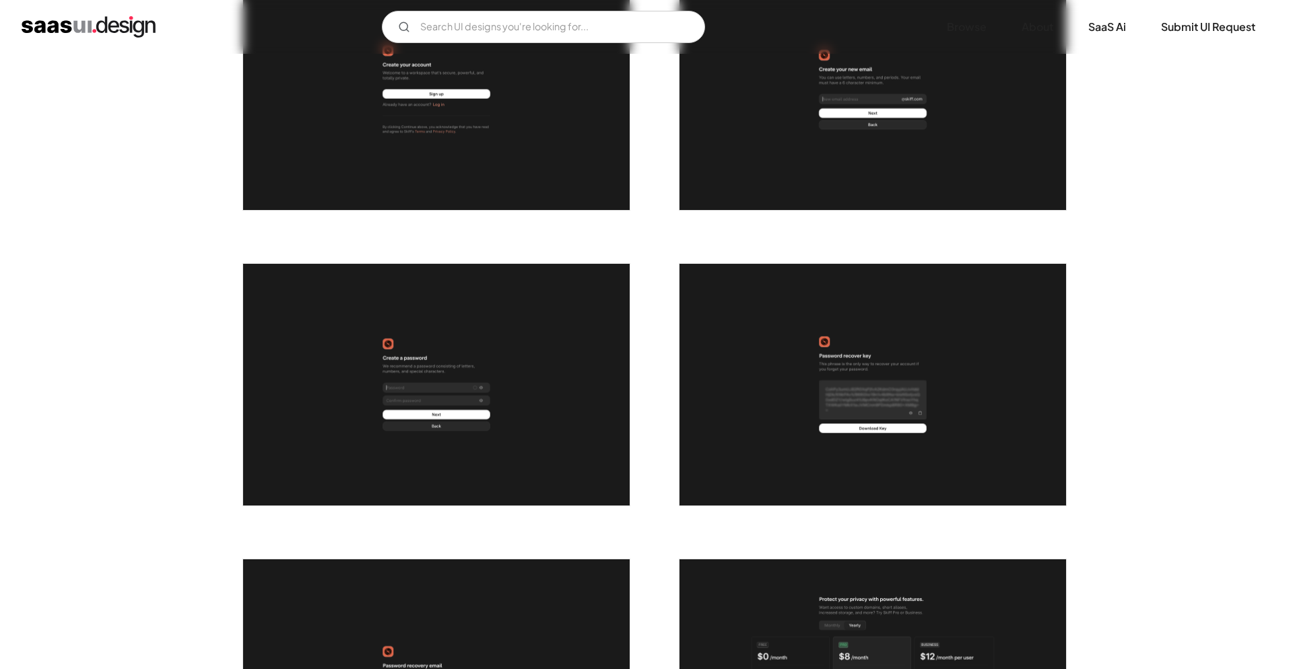
scroll to position [384, 0]
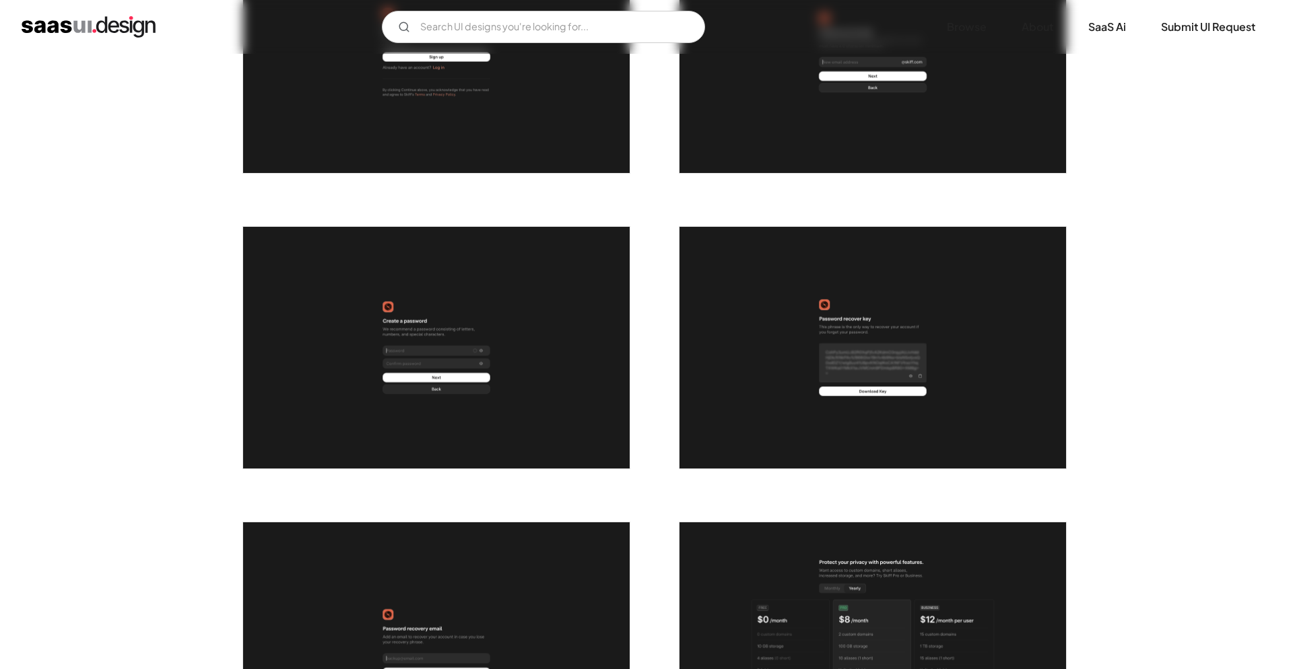
click at [468, 349] on img "open lightbox" at bounding box center [436, 348] width 387 height 242
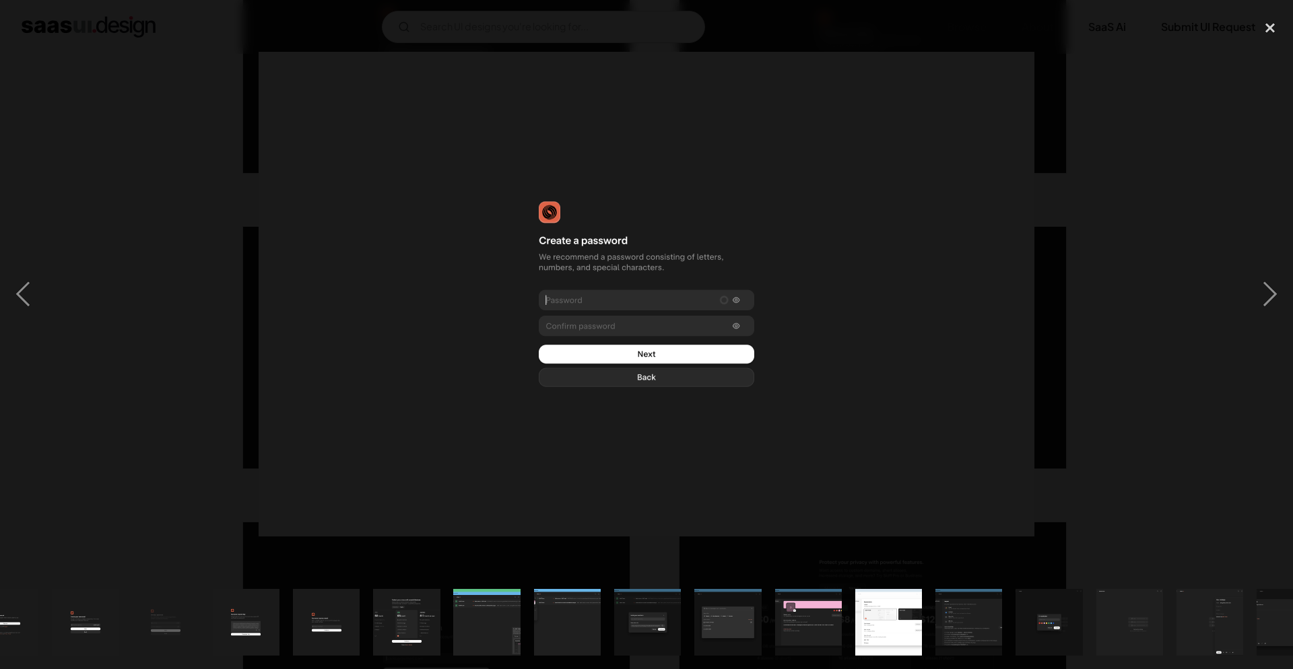
click at [1189, 103] on div at bounding box center [646, 294] width 1293 height 562
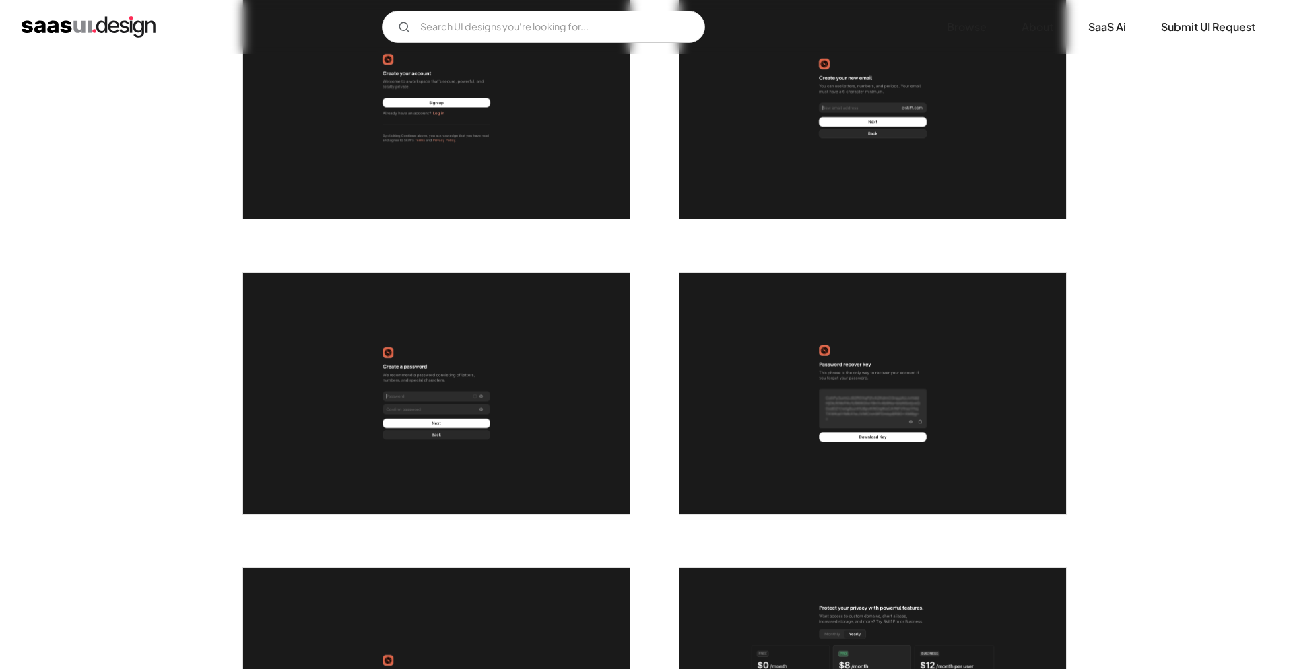
scroll to position [307, 0]
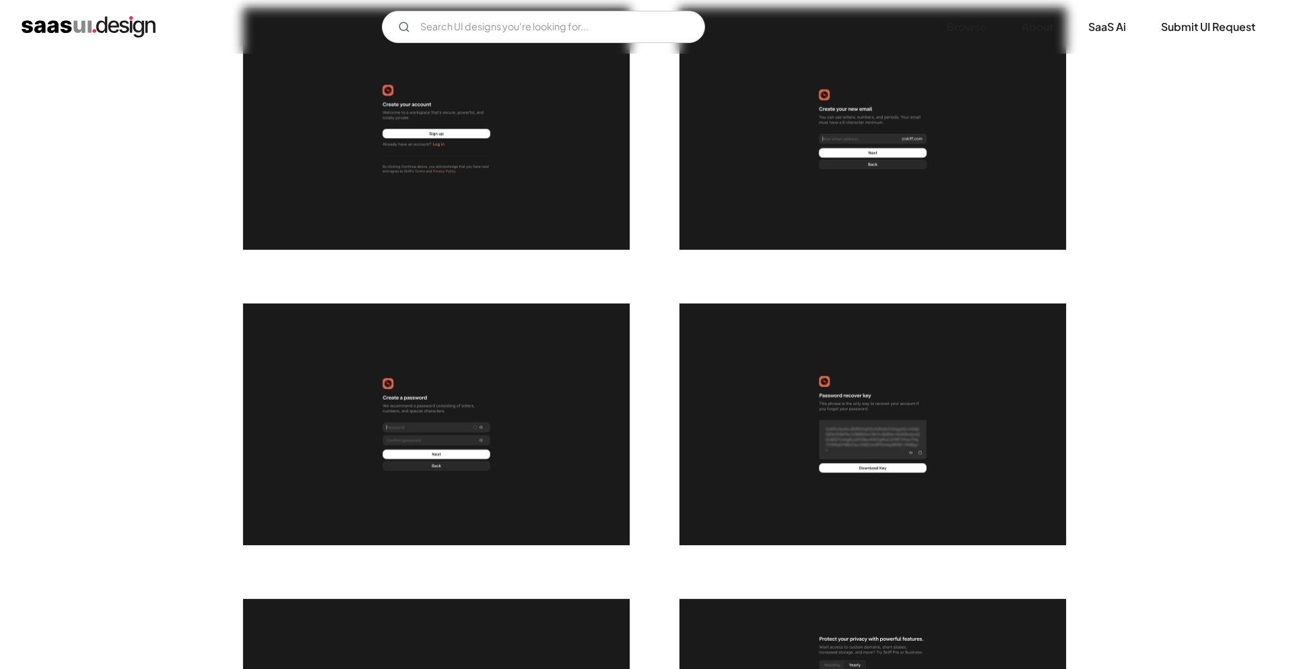
click at [830, 173] on img "open lightbox" at bounding box center [872, 129] width 387 height 242
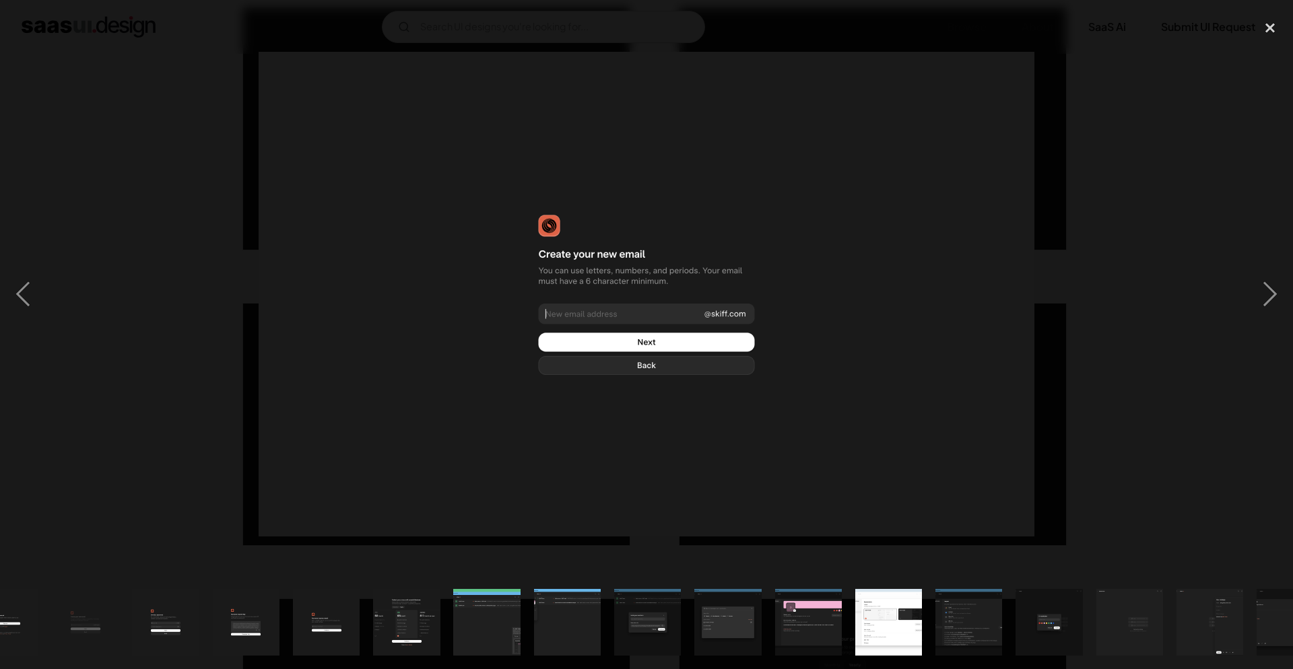
click at [1147, 142] on div at bounding box center [646, 294] width 1293 height 562
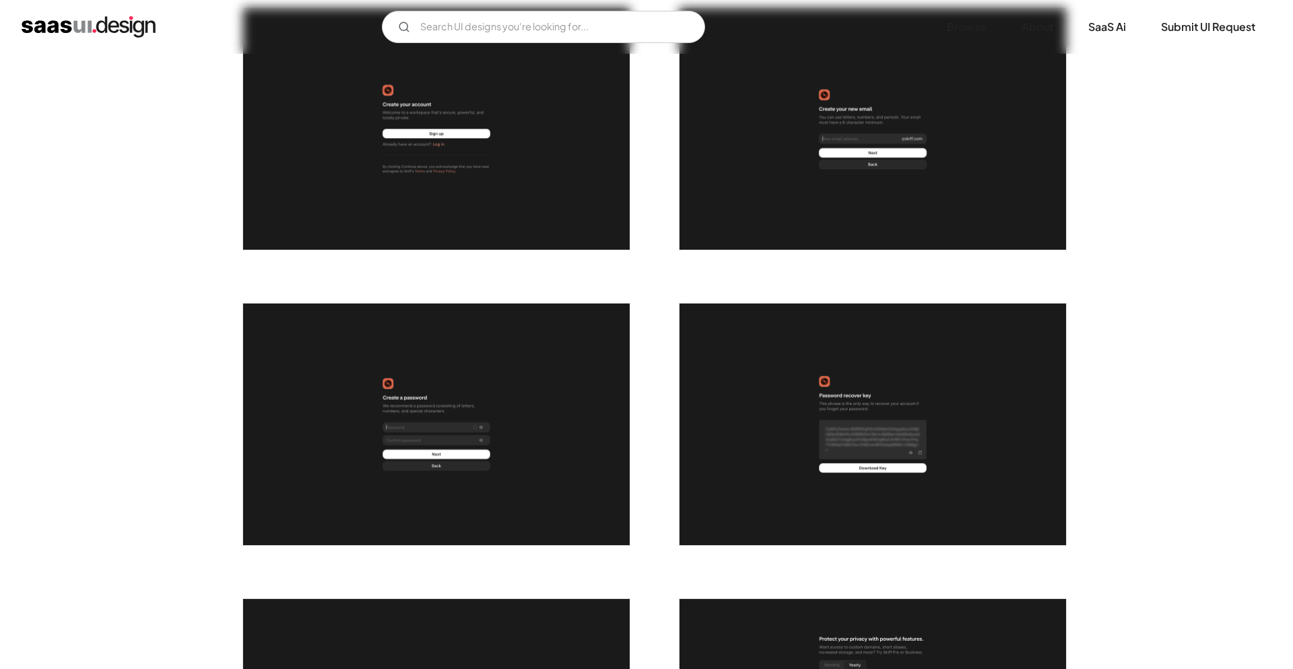
click at [498, 379] on img "open lightbox" at bounding box center [436, 425] width 387 height 242
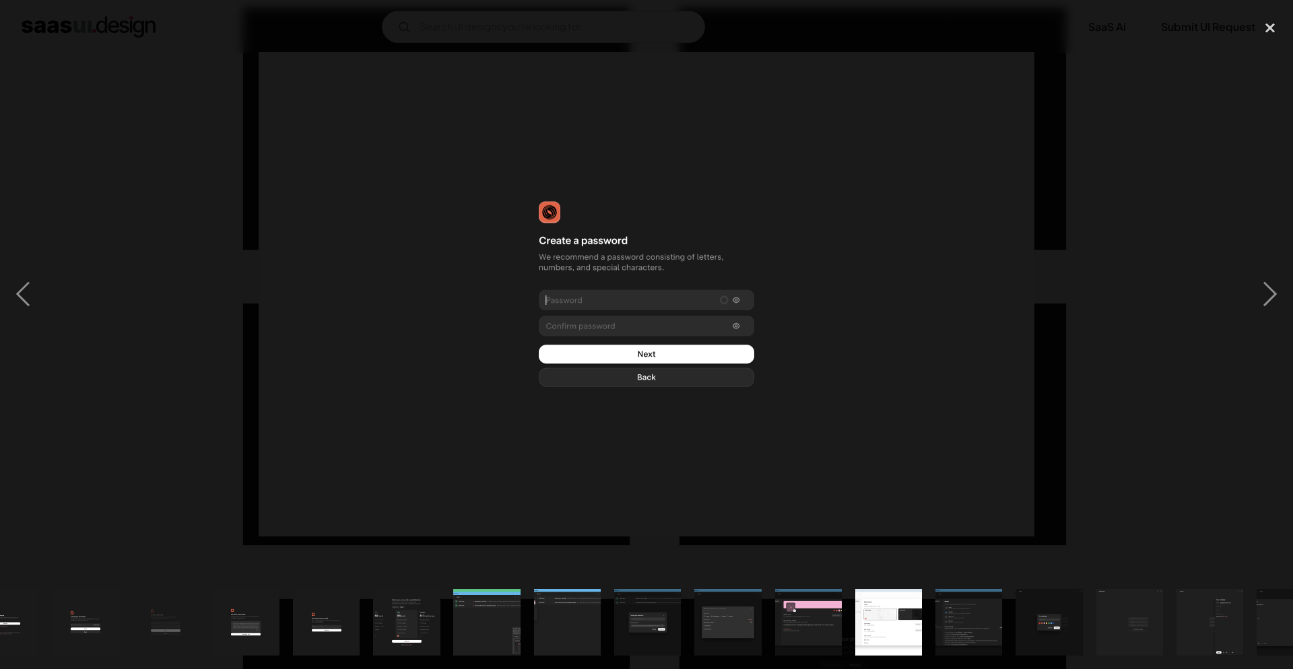
click at [1222, 114] on div at bounding box center [646, 294] width 1293 height 562
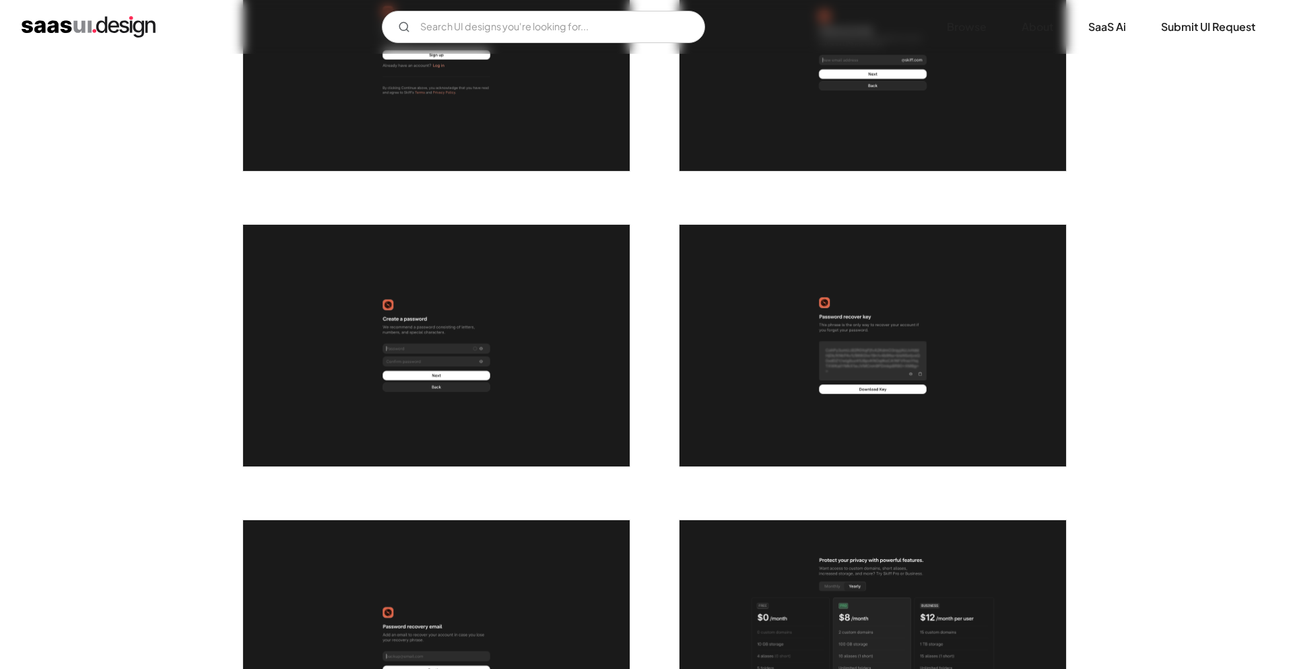
scroll to position [614, 0]
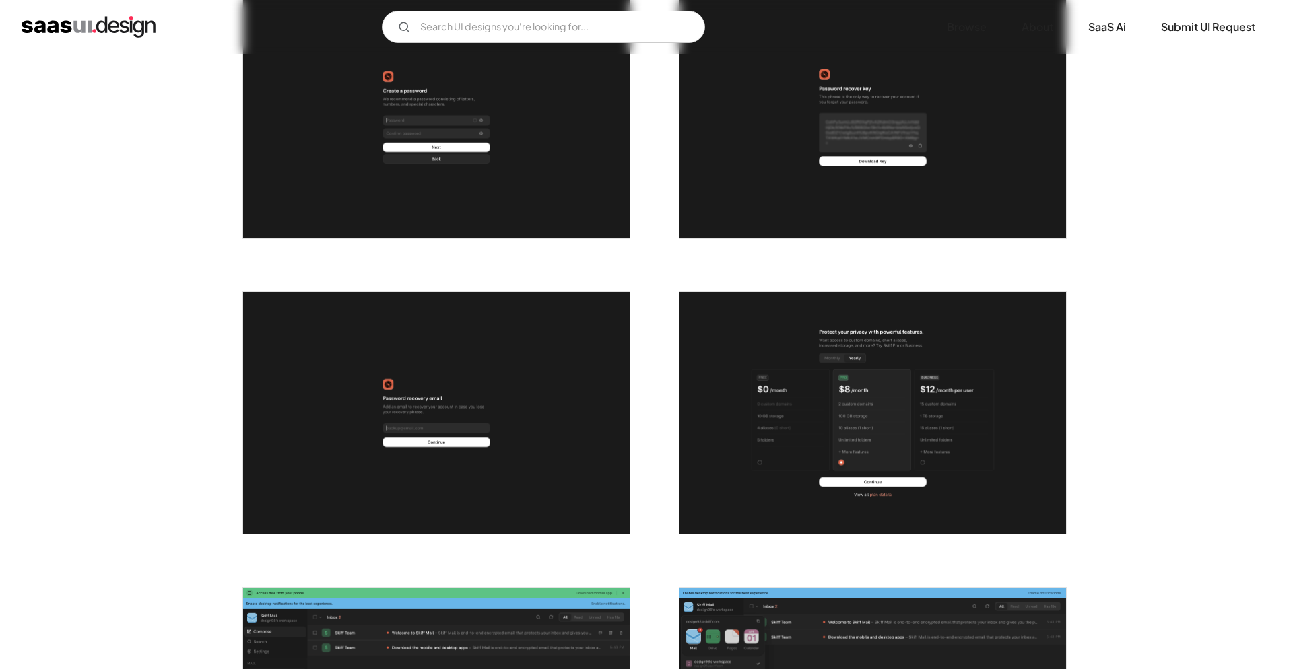
click at [820, 149] on img "open lightbox" at bounding box center [872, 118] width 387 height 242
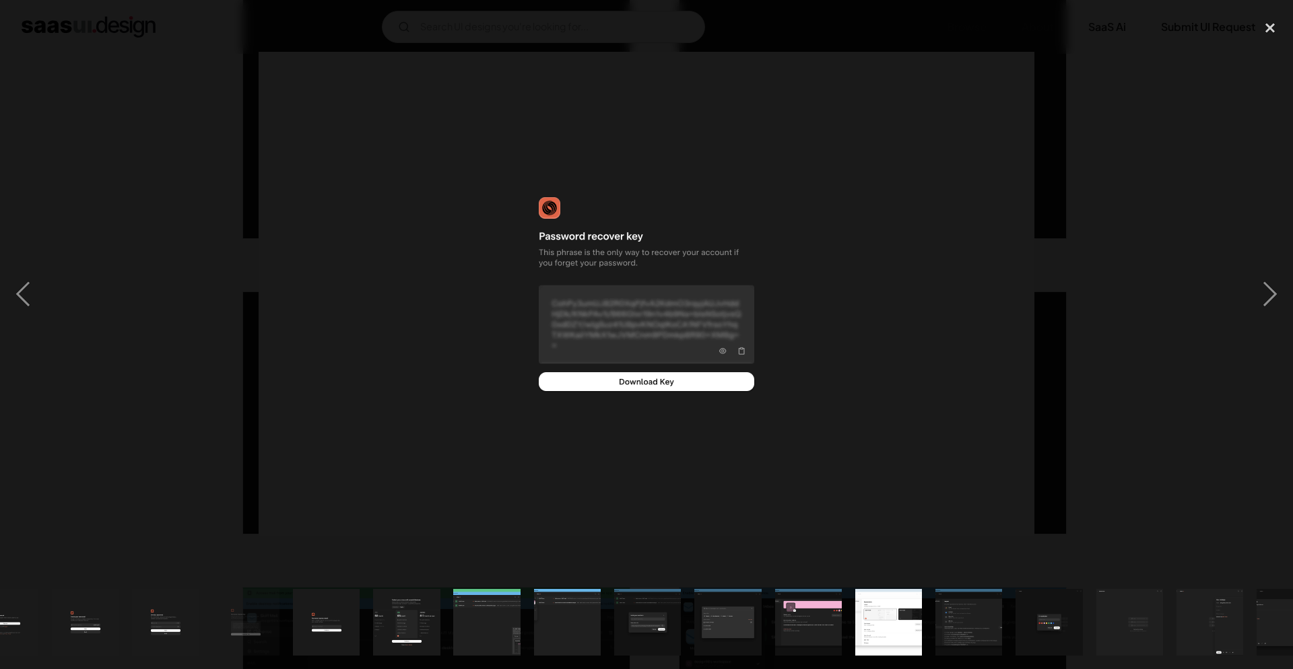
click at [1115, 161] on div at bounding box center [646, 294] width 1293 height 562
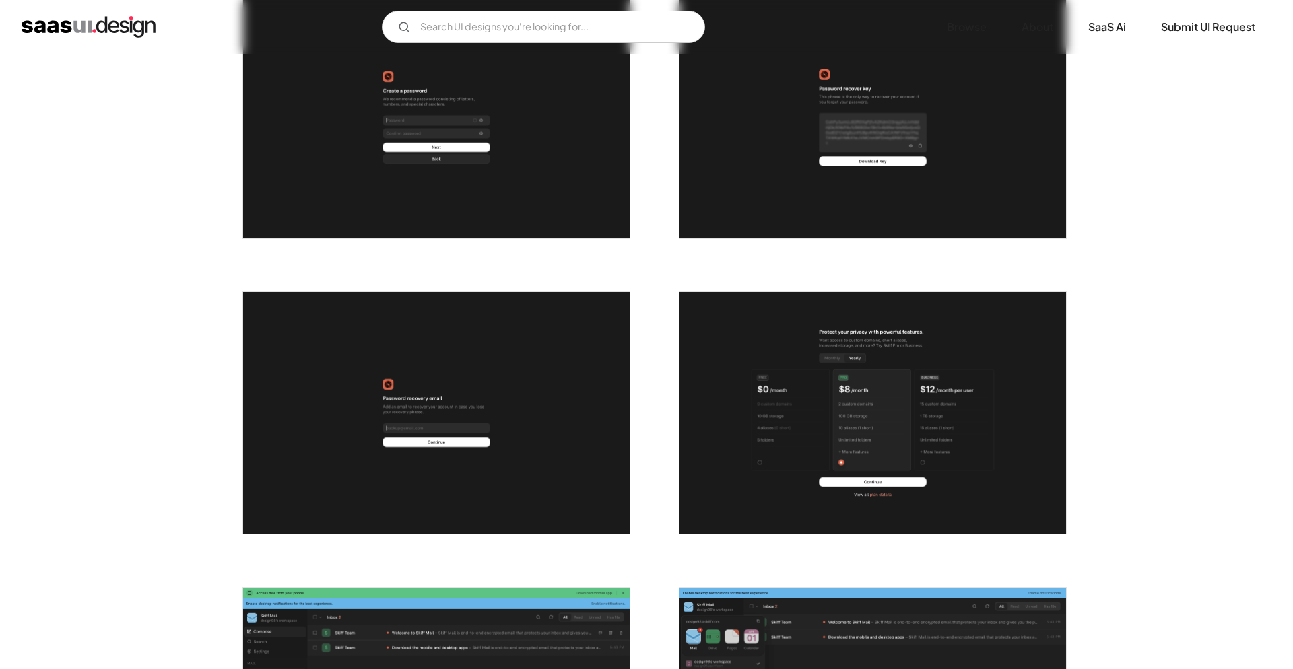
click at [474, 372] on img "open lightbox" at bounding box center [436, 413] width 387 height 242
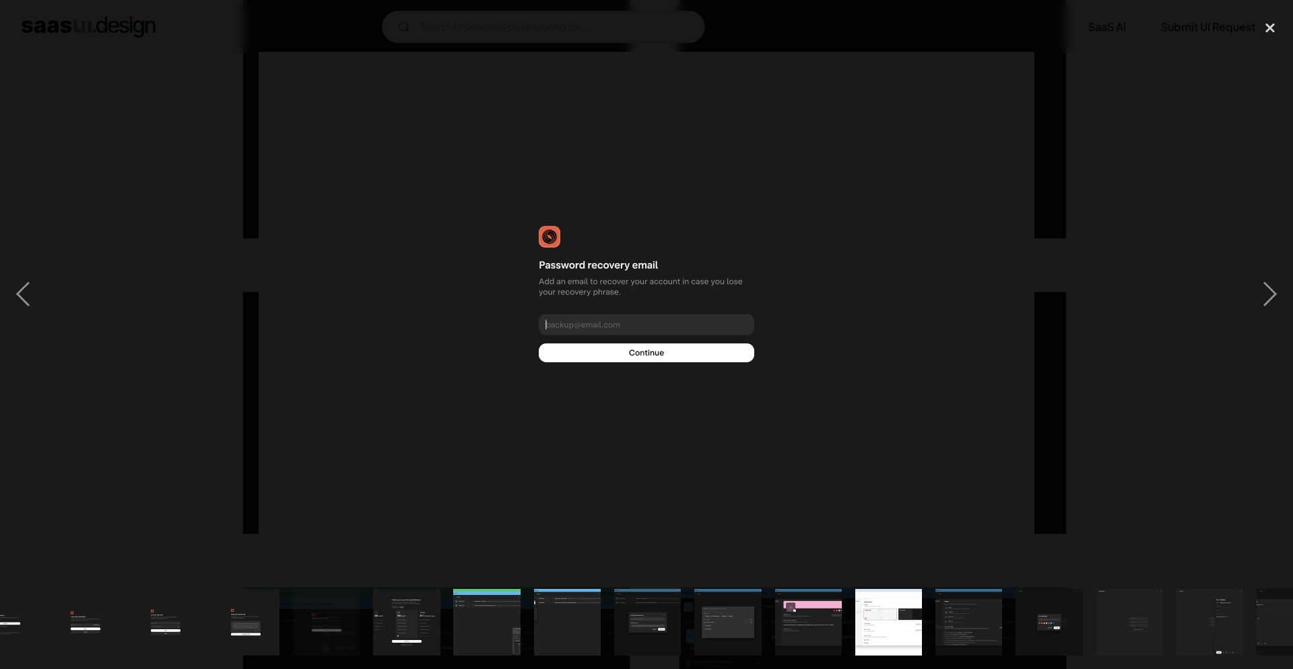
click at [1177, 176] on div at bounding box center [646, 294] width 1293 height 562
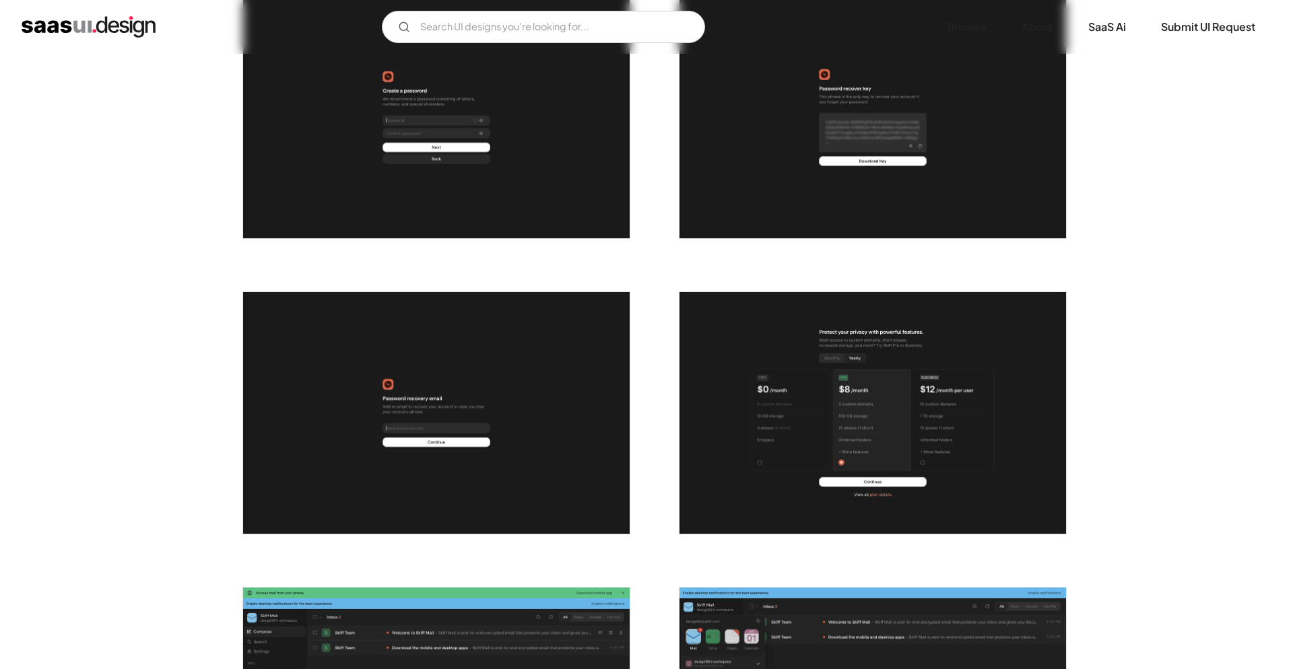
click at [878, 389] on img "open lightbox" at bounding box center [872, 413] width 387 height 242
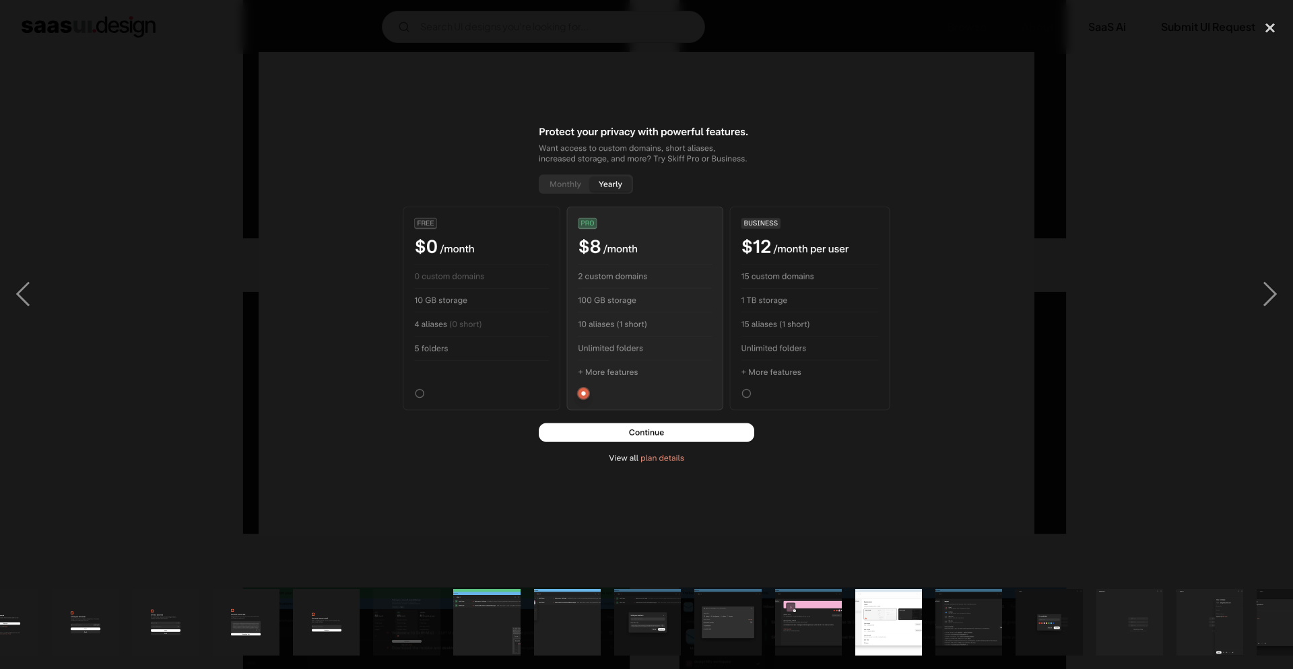
click at [1126, 202] on div at bounding box center [646, 294] width 1293 height 562
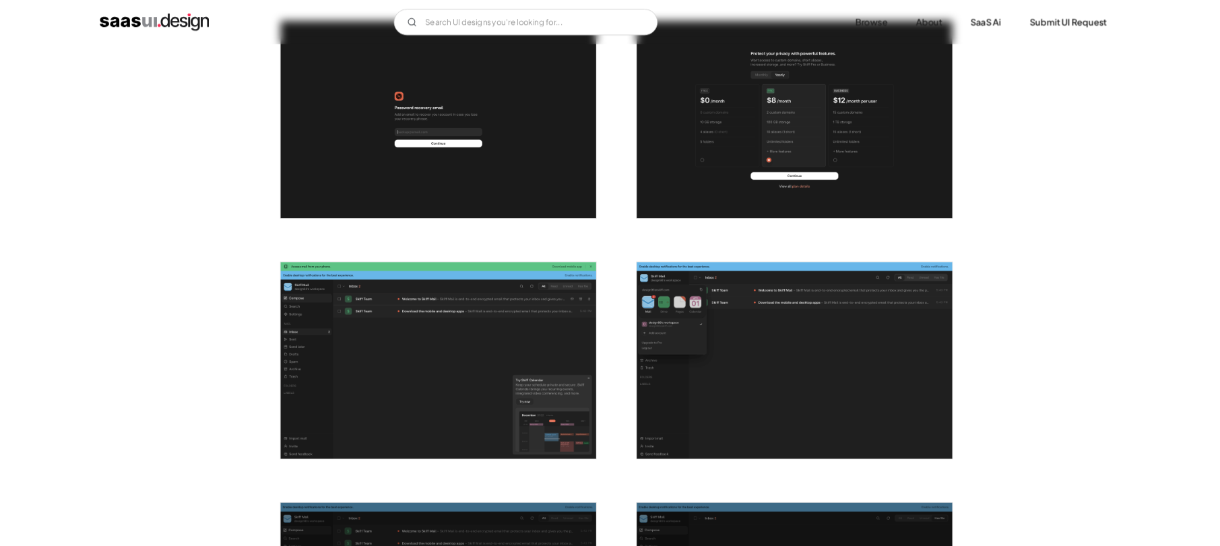
scroll to position [921, 0]
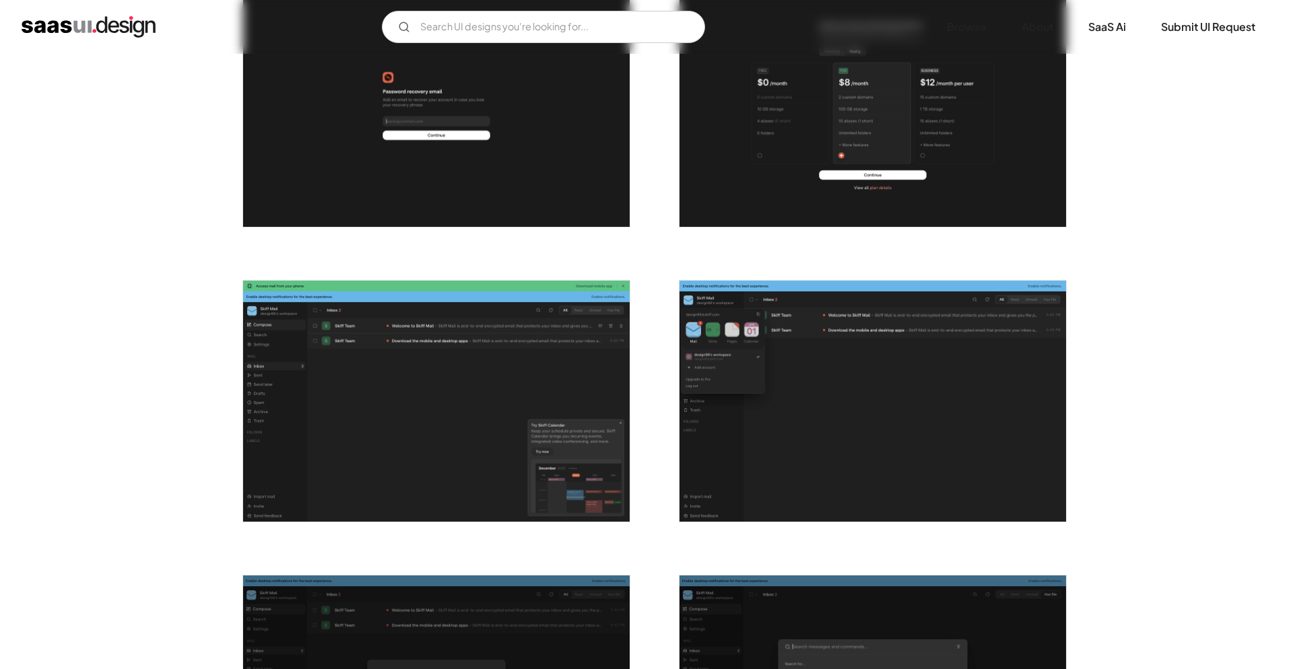
click at [355, 391] on img "open lightbox" at bounding box center [436, 402] width 387 height 242
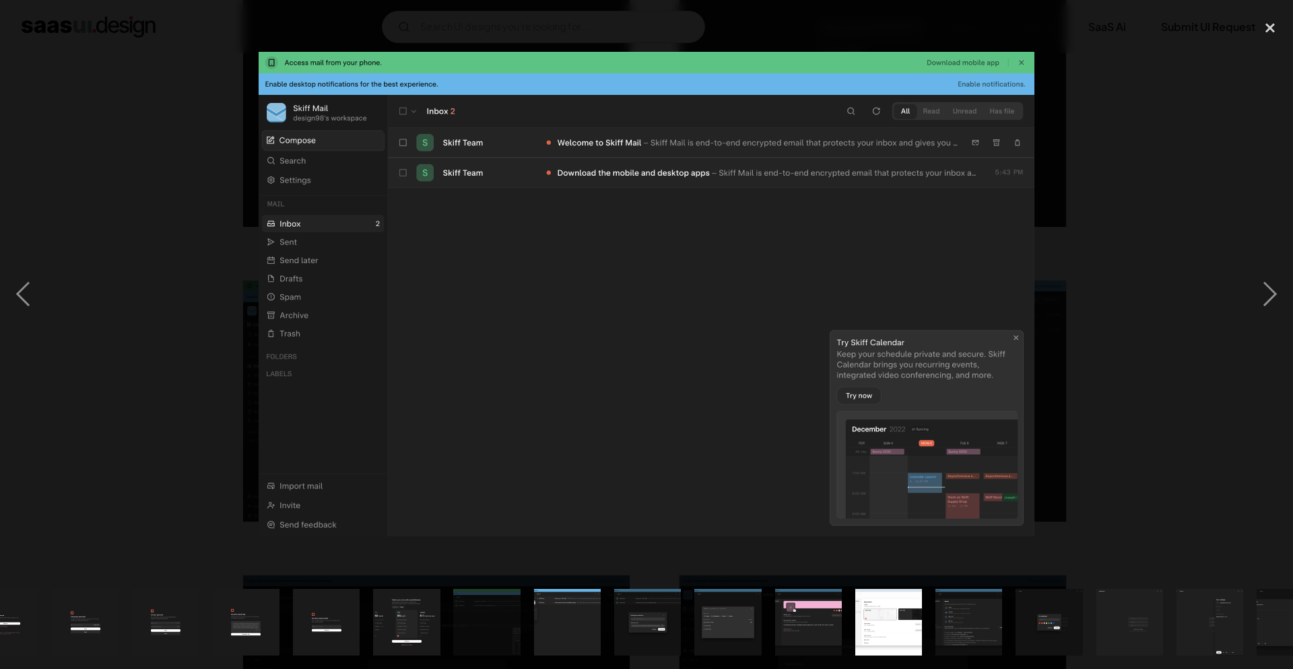
click at [1120, 144] on div at bounding box center [646, 294] width 1293 height 562
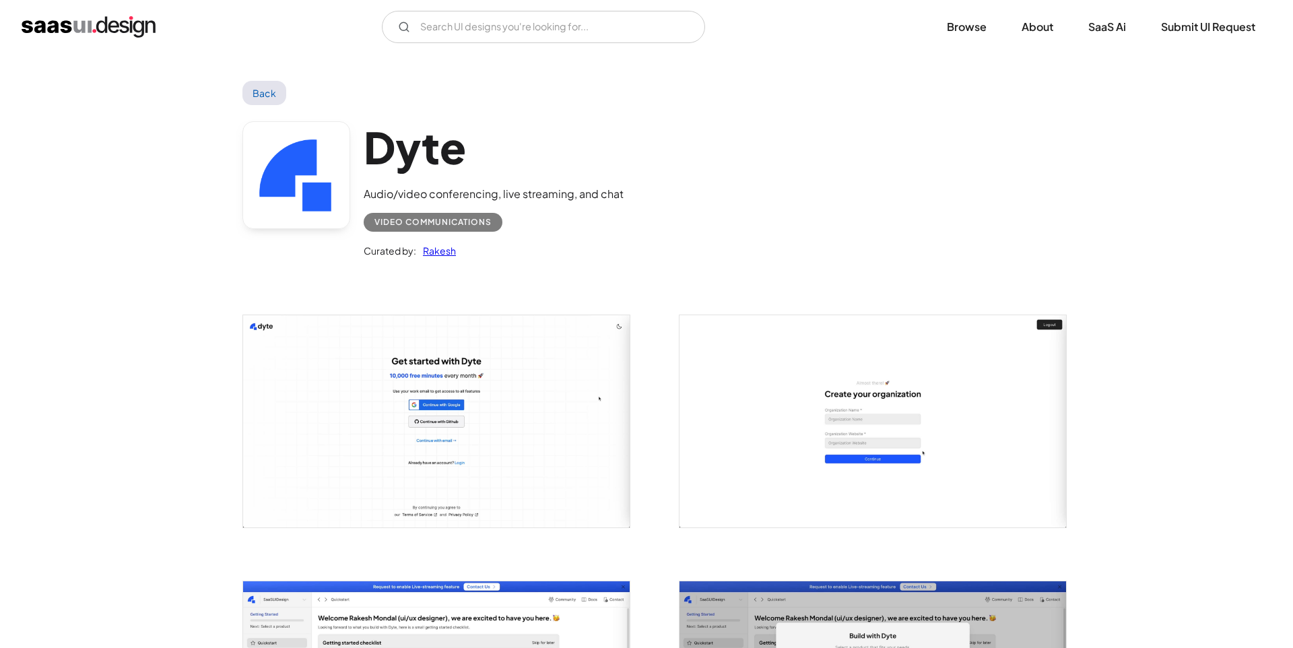
click at [530, 391] on img "open lightbox" at bounding box center [436, 420] width 387 height 211
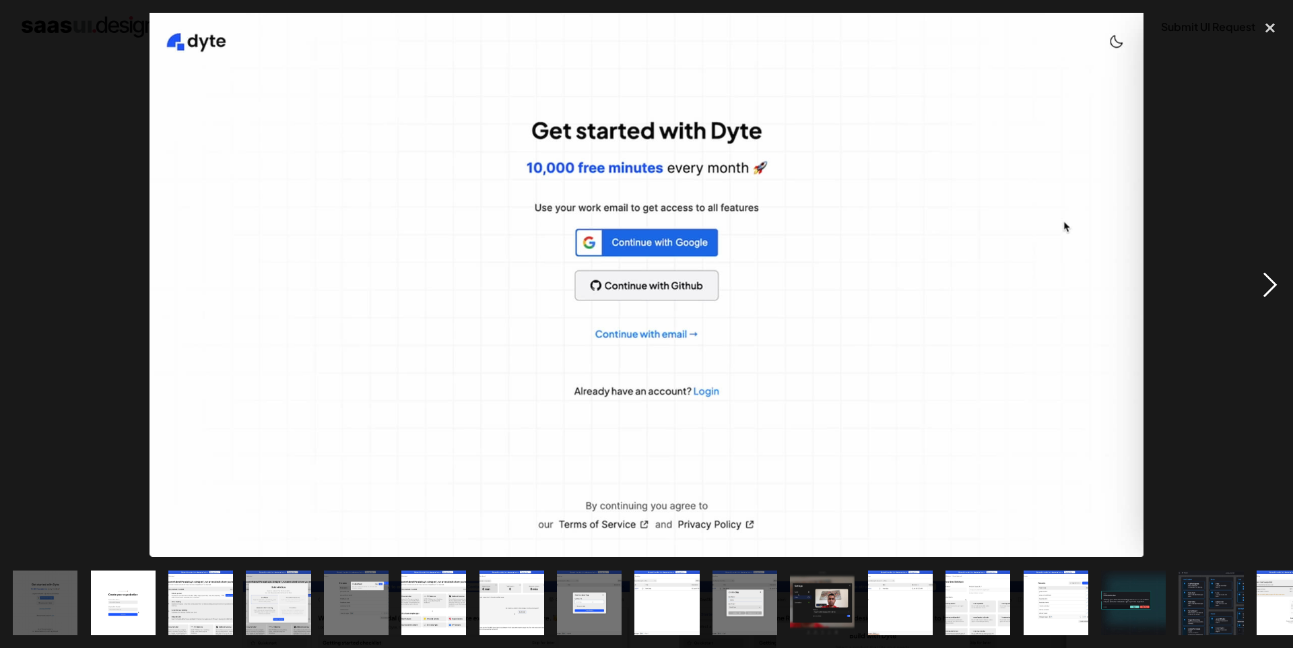
click at [1273, 281] on div "next image" at bounding box center [1270, 285] width 46 height 544
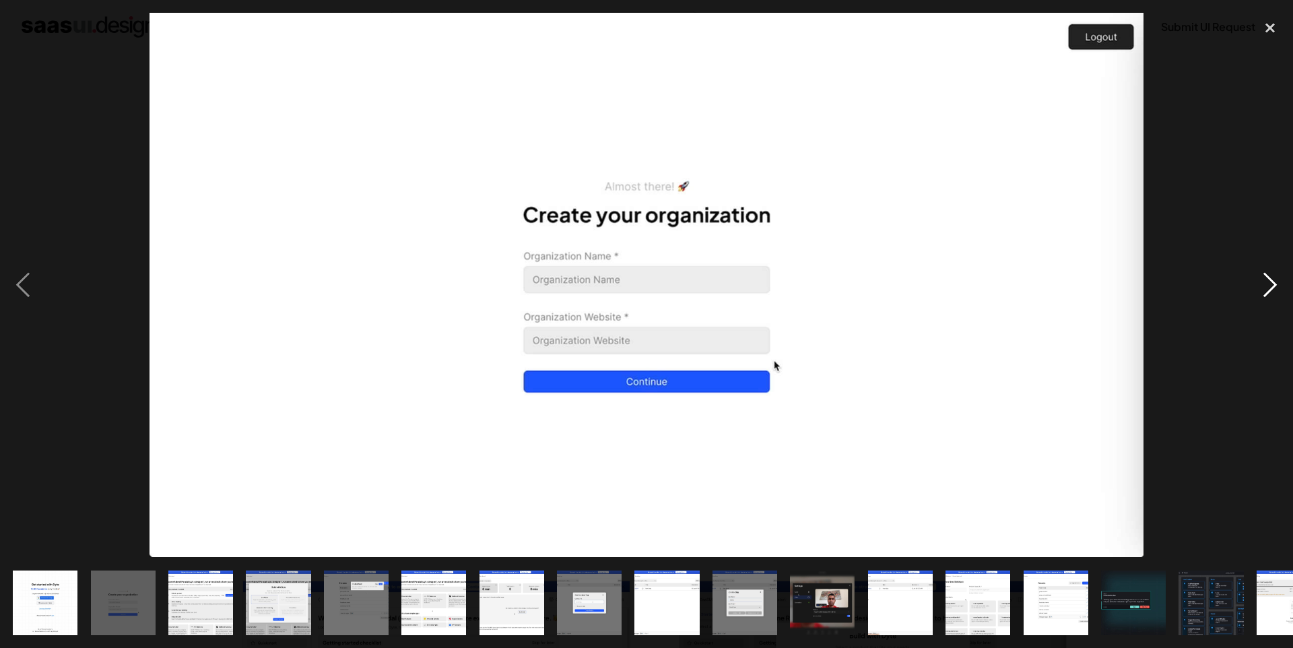
click at [1273, 281] on div "next image" at bounding box center [1270, 285] width 46 height 544
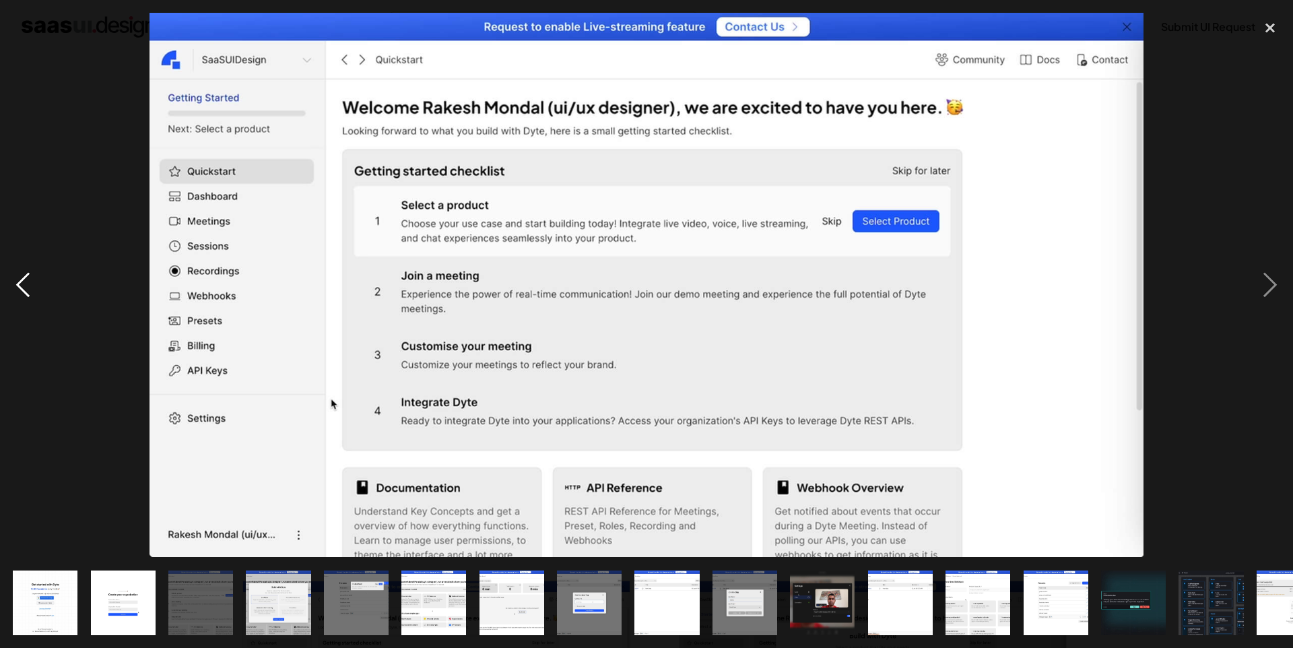
click at [27, 290] on div "previous image" at bounding box center [23, 285] width 46 height 544
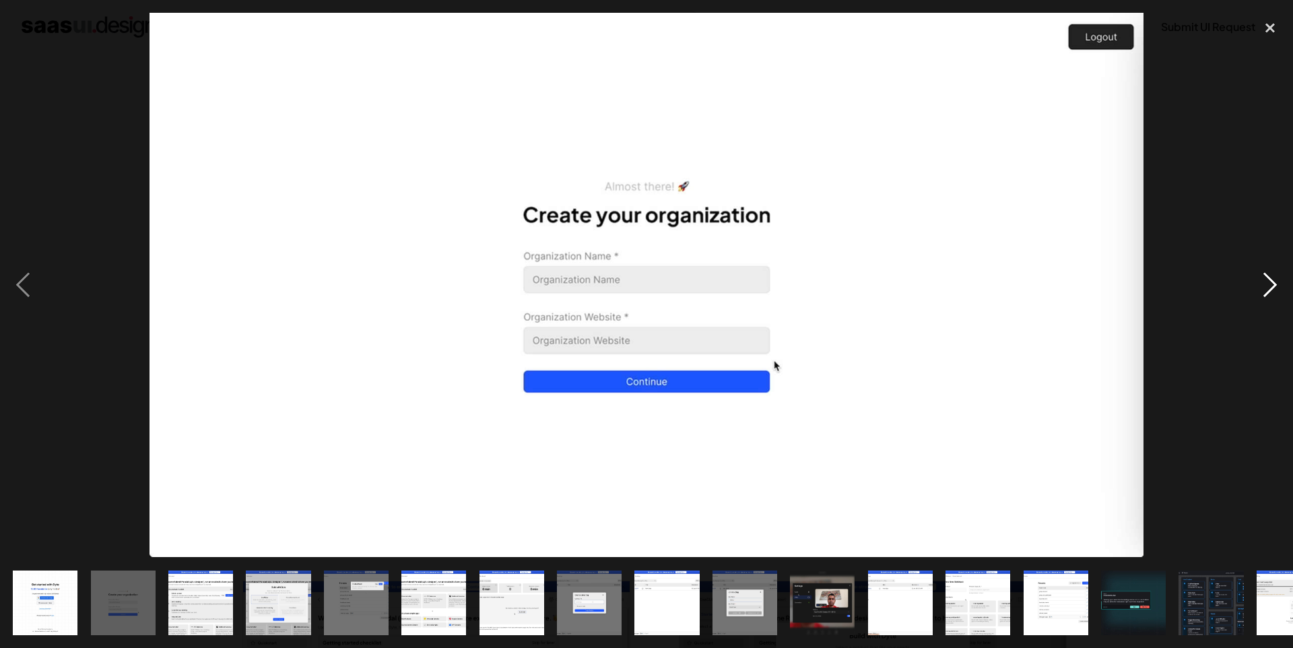
click at [1269, 276] on div "next image" at bounding box center [1270, 285] width 46 height 544
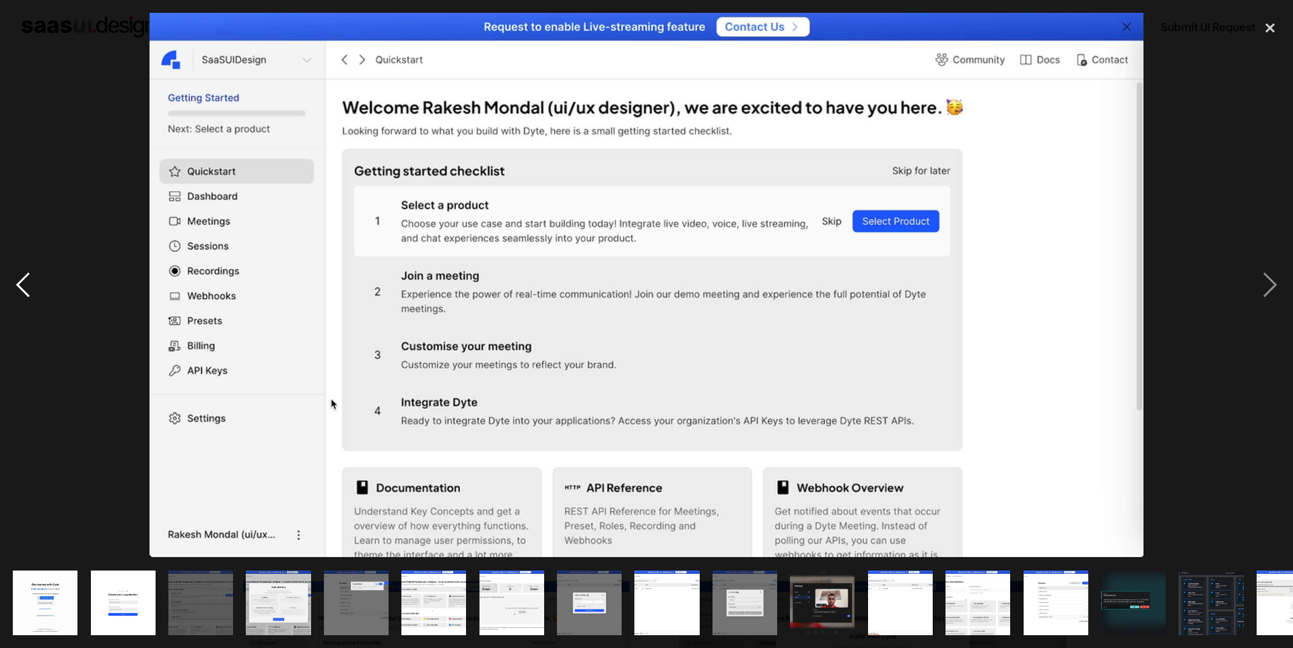
click at [21, 288] on div "previous image" at bounding box center [23, 285] width 46 height 544
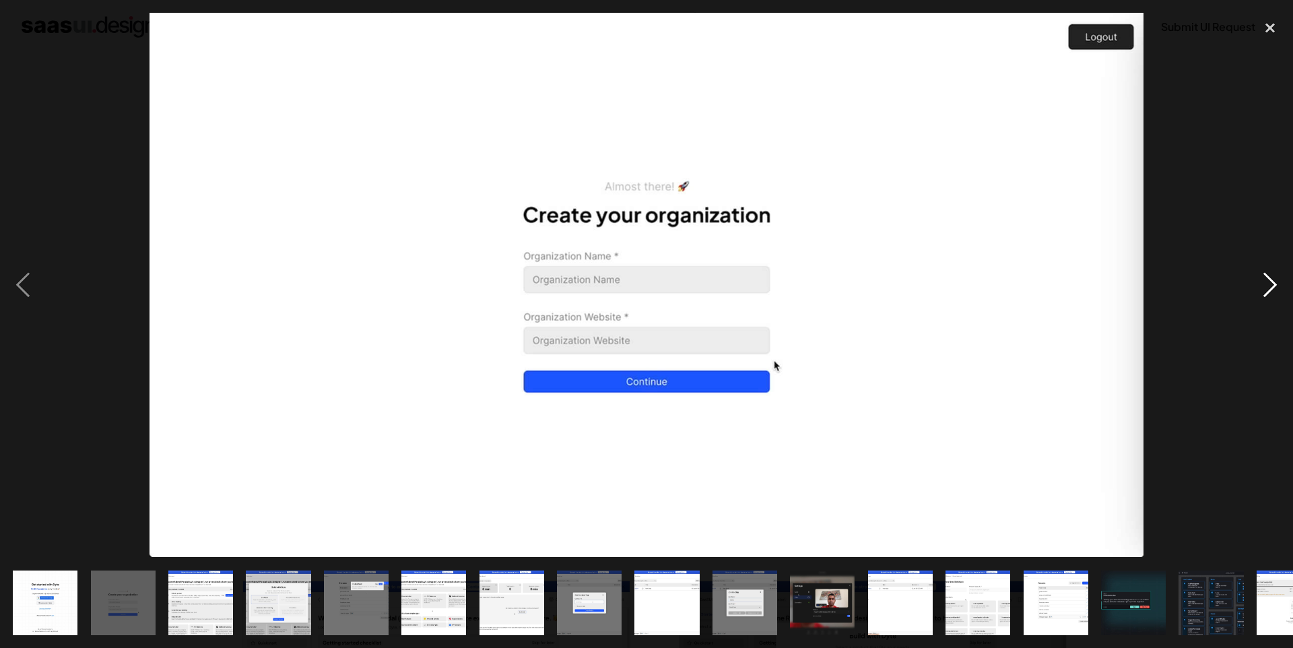
click at [1265, 279] on div "next image" at bounding box center [1270, 285] width 46 height 544
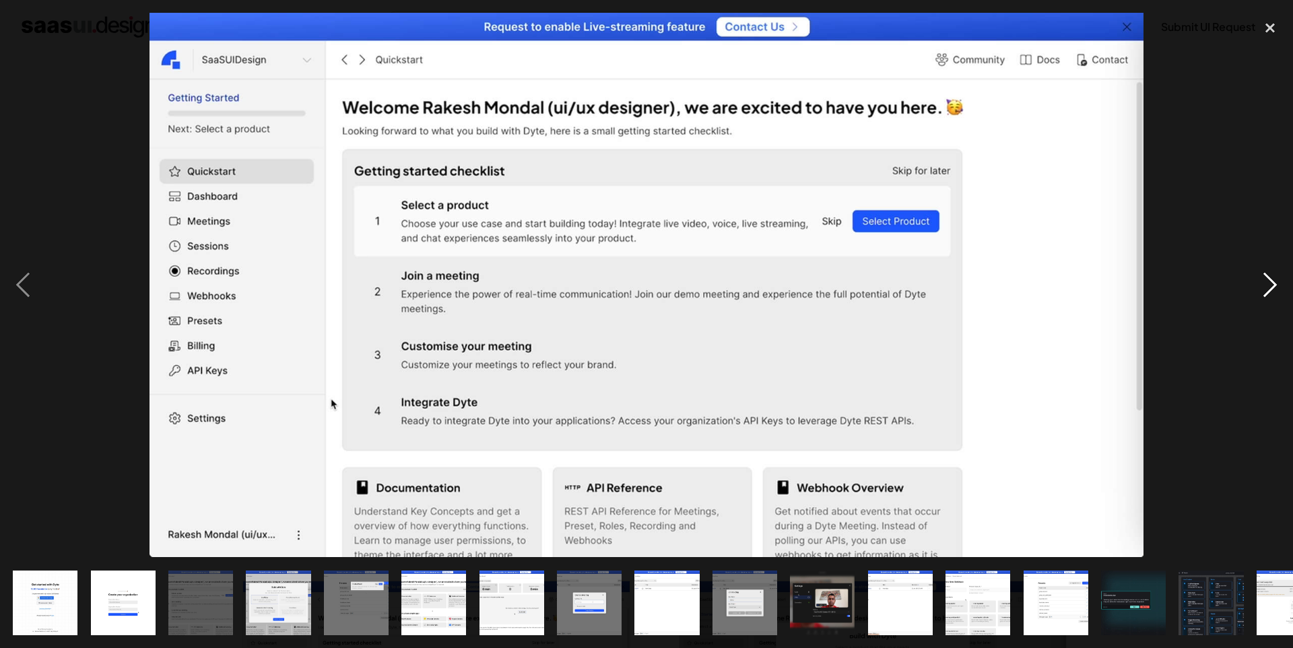
click at [1265, 279] on div "next image" at bounding box center [1270, 285] width 46 height 544
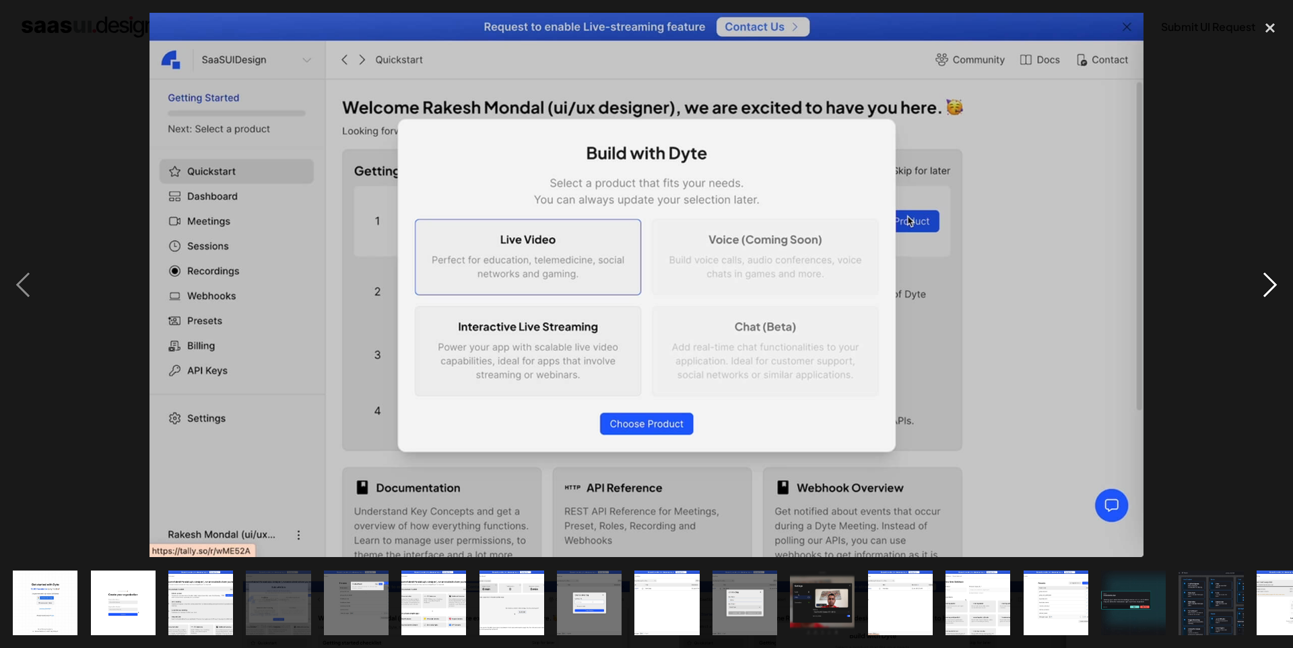
click at [1265, 279] on div "next image" at bounding box center [1270, 285] width 46 height 544
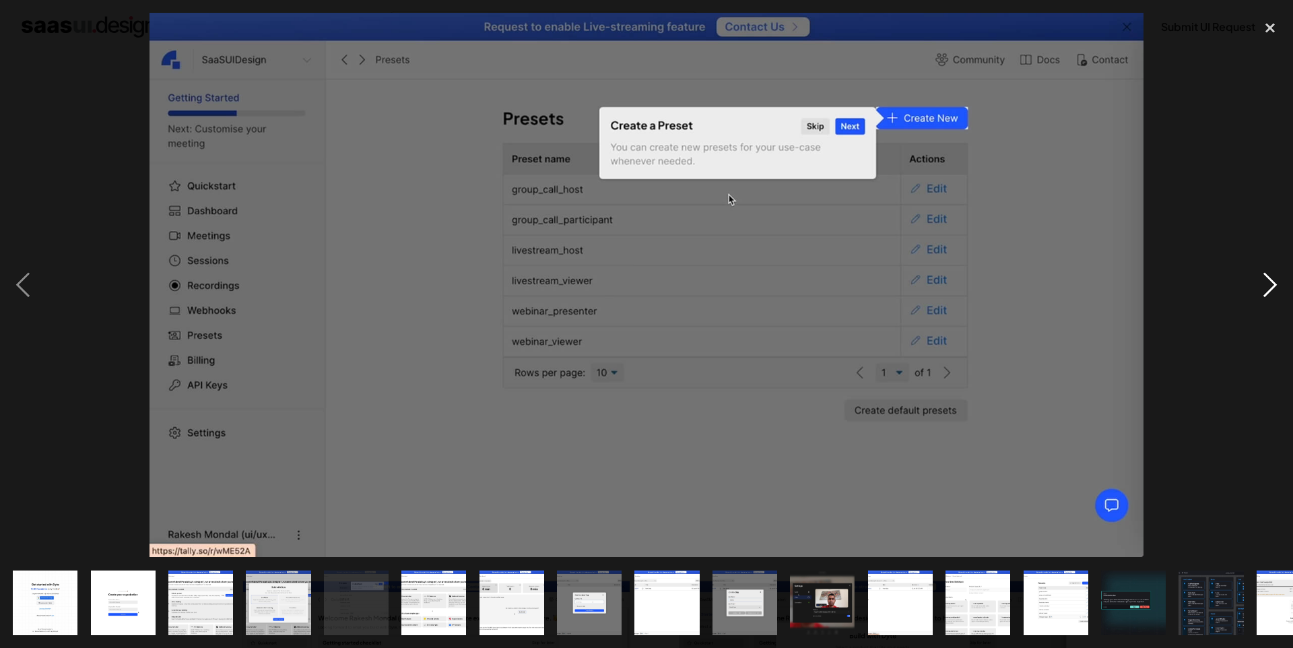
click at [1265, 279] on div "next image" at bounding box center [1270, 285] width 46 height 544
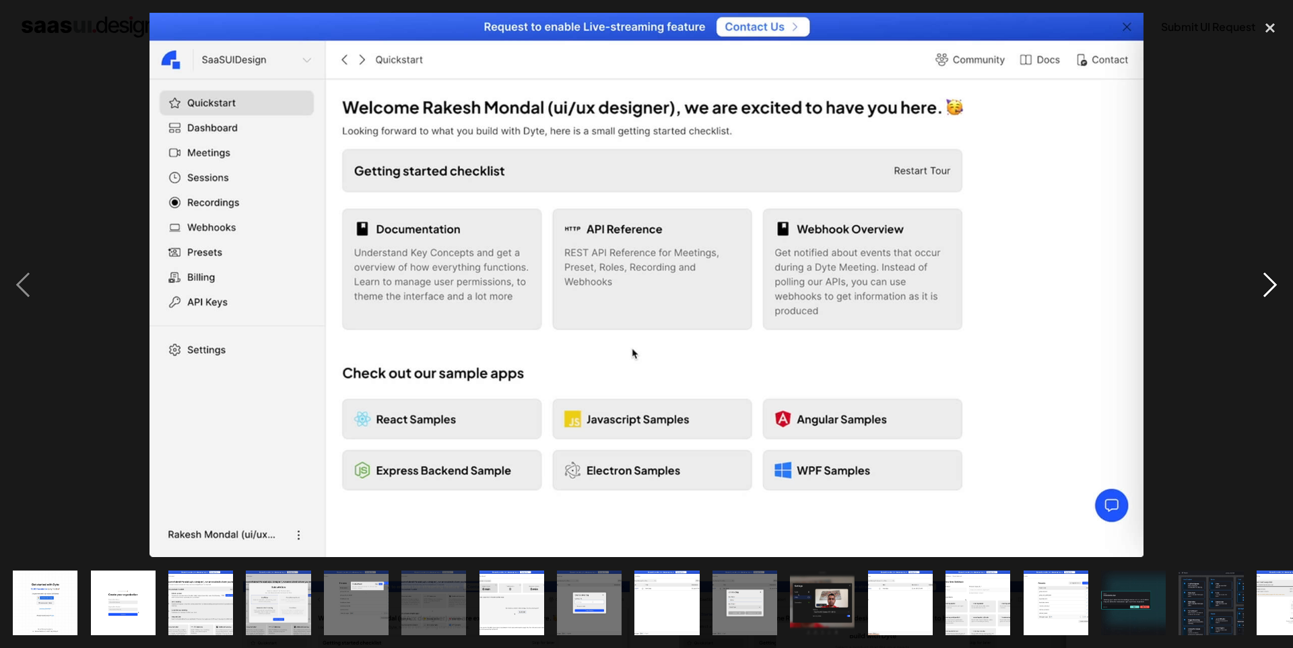
click at [1265, 279] on div "next image" at bounding box center [1270, 285] width 46 height 544
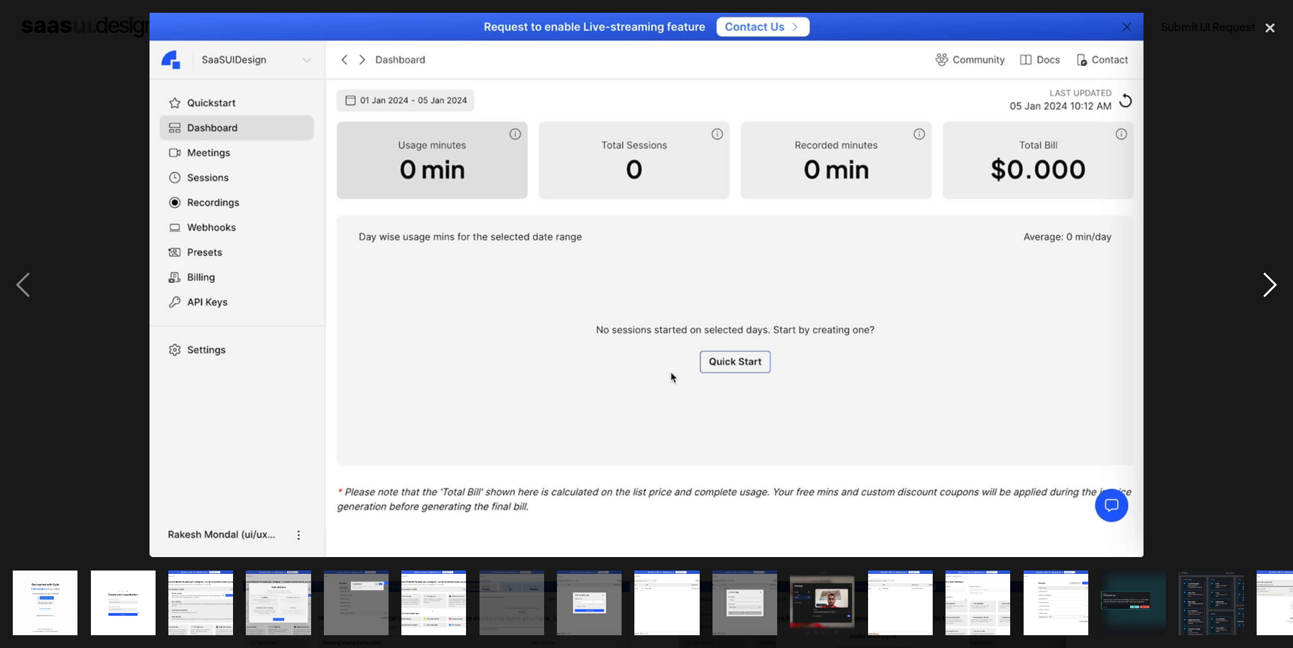
click at [1265, 279] on div "next image" at bounding box center [1270, 285] width 46 height 544
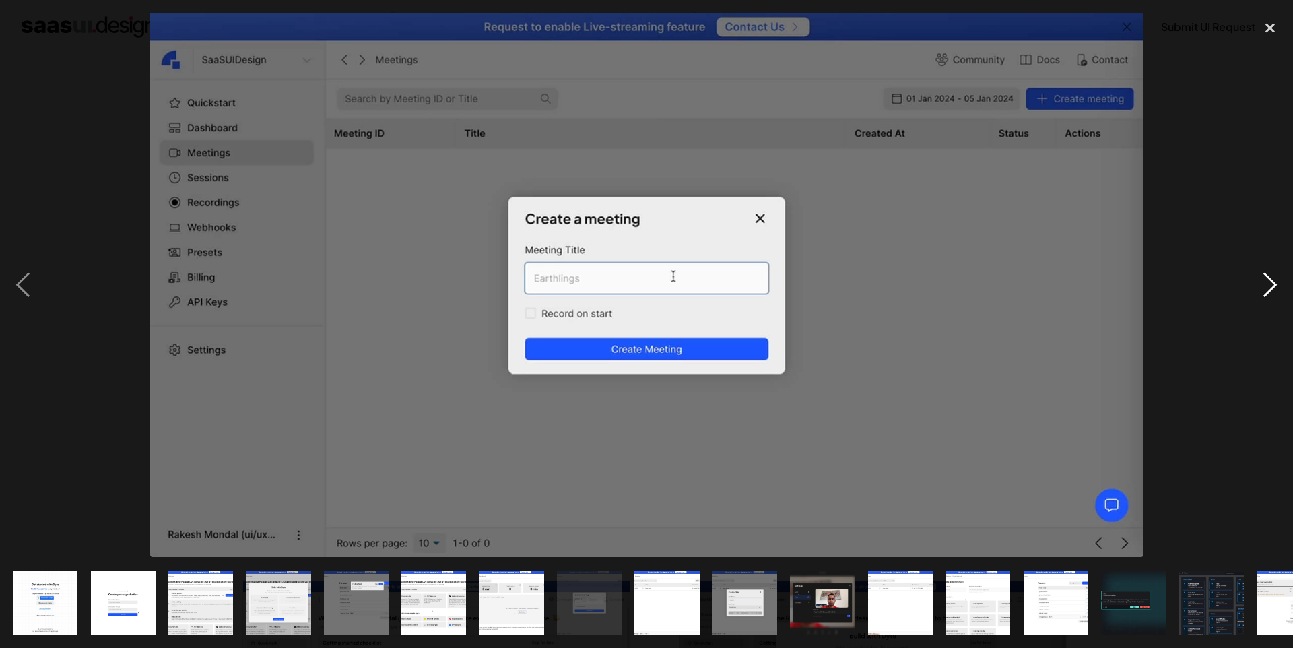
click at [1265, 279] on div "next image" at bounding box center [1270, 285] width 46 height 544
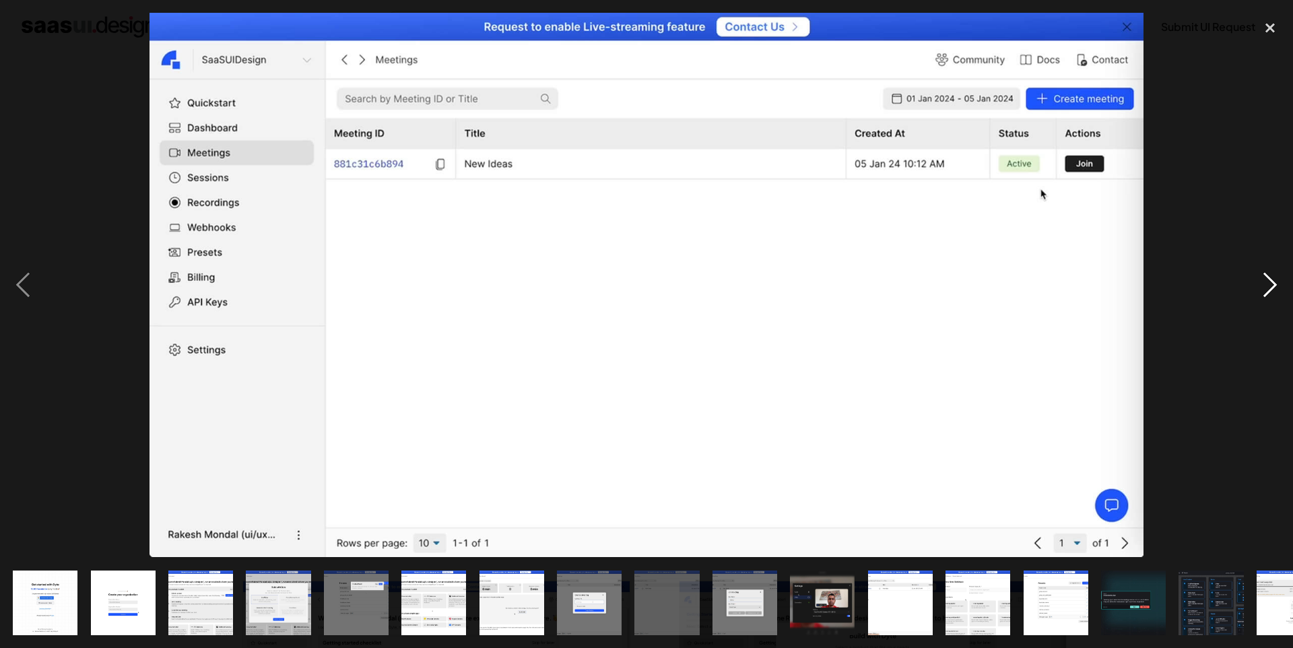
click at [1265, 279] on div "next image" at bounding box center [1270, 285] width 46 height 544
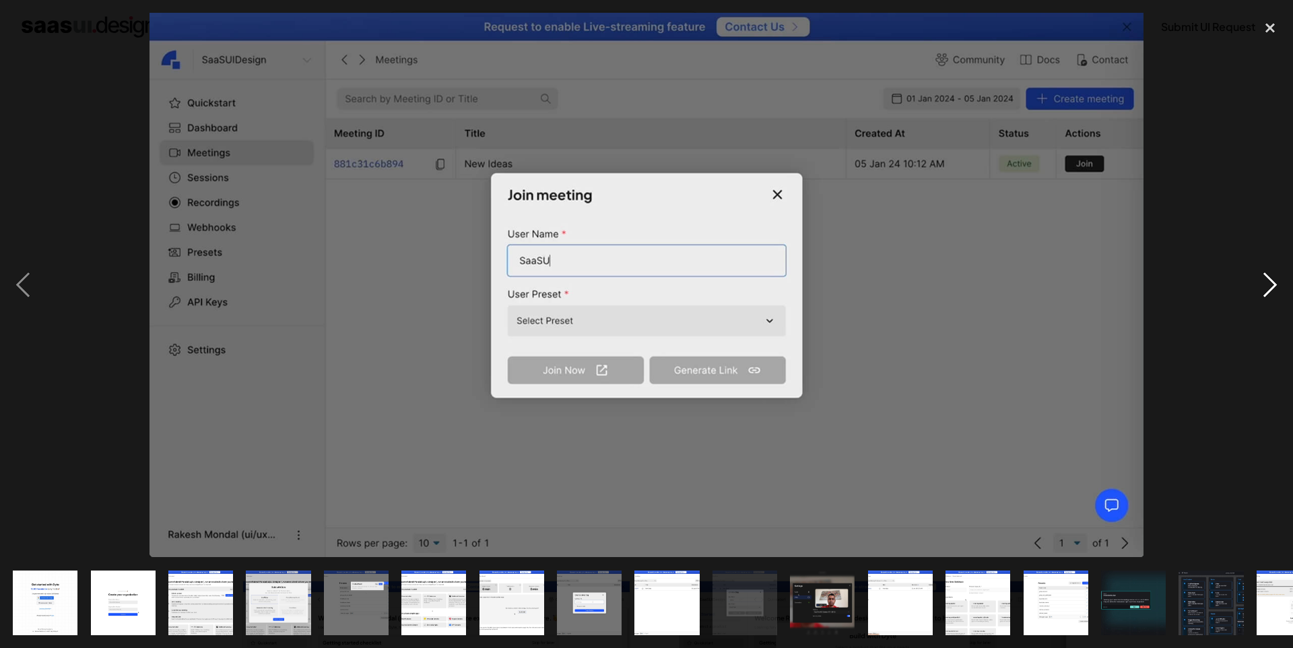
click at [1265, 279] on div "next image" at bounding box center [1270, 285] width 46 height 544
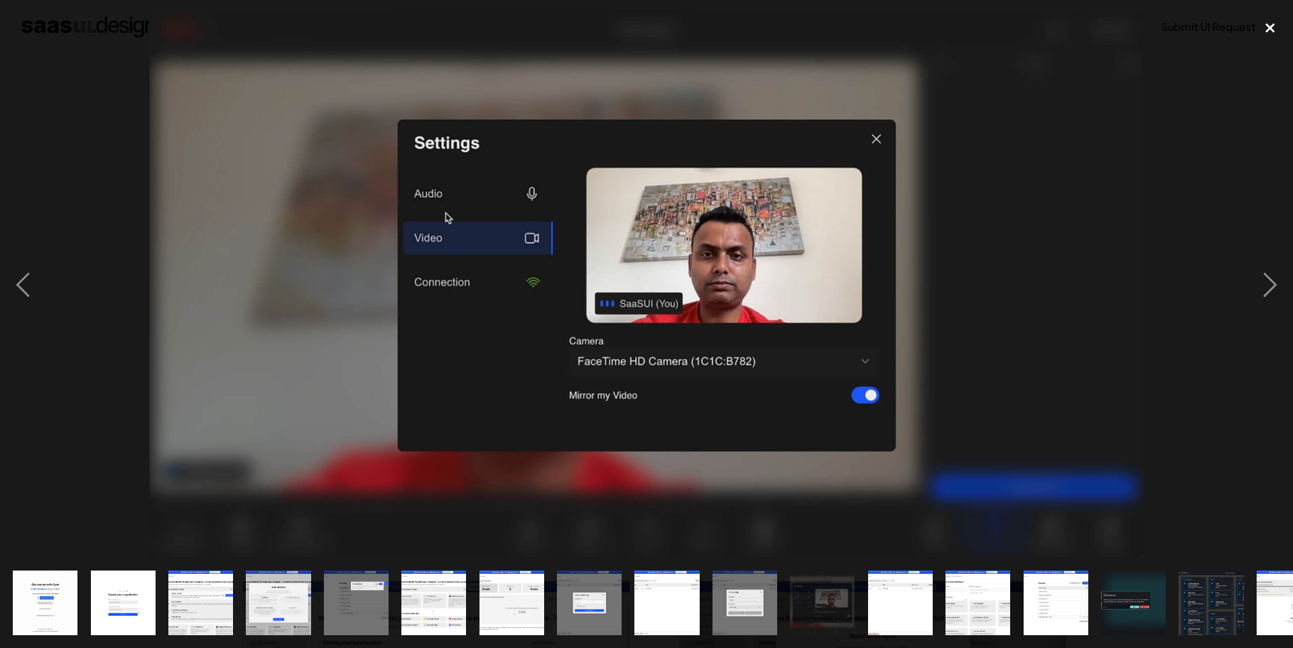
click at [1273, 34] on div "close lightbox" at bounding box center [1270, 28] width 46 height 30
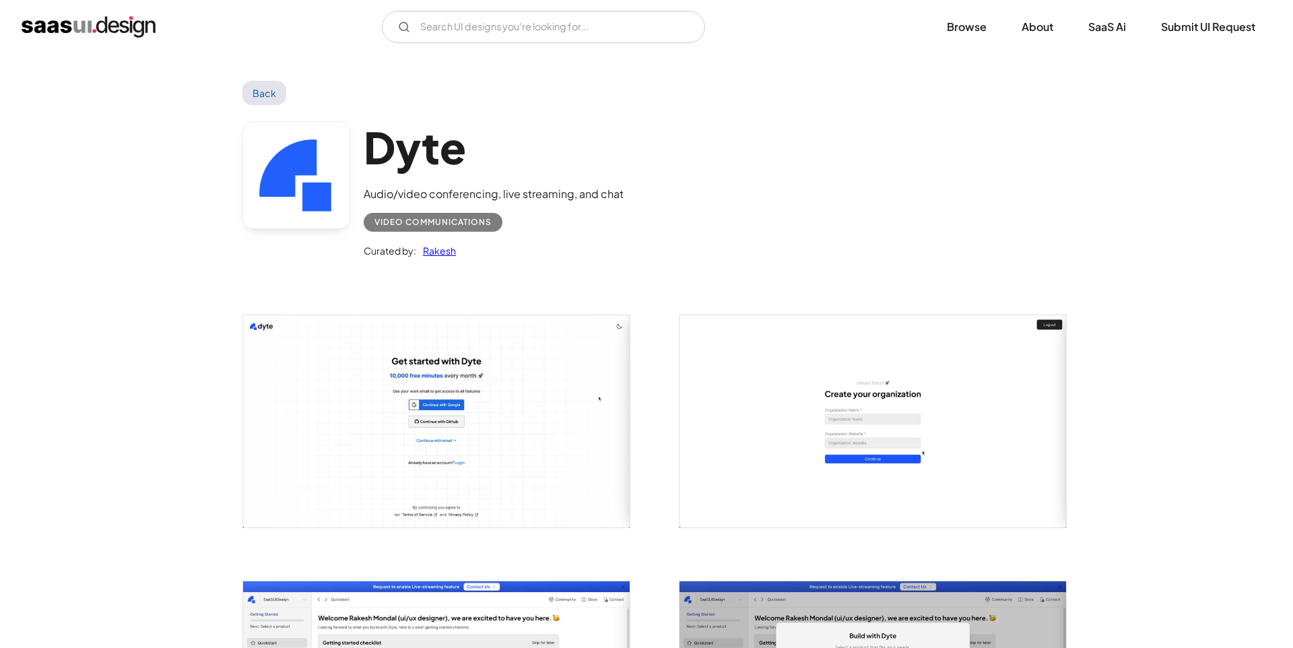
click at [246, 89] on link "Back" at bounding box center [264, 93] width 44 height 24
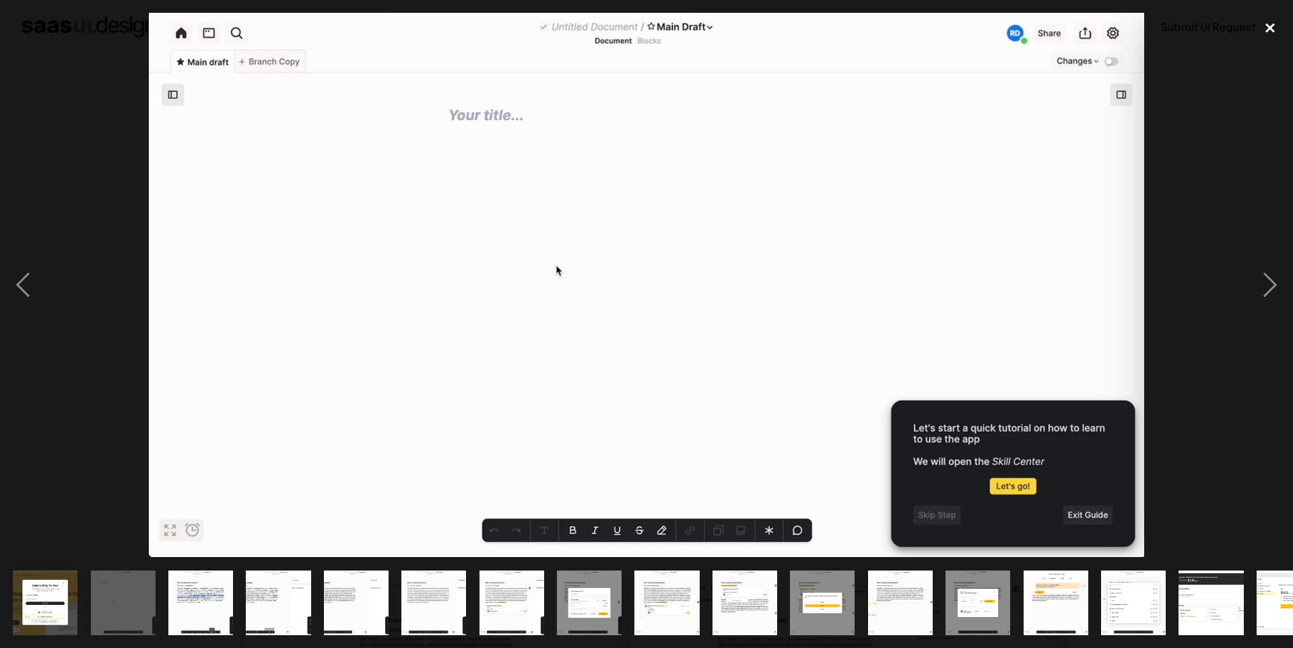
click at [1270, 26] on div "close lightbox" at bounding box center [1270, 28] width 46 height 30
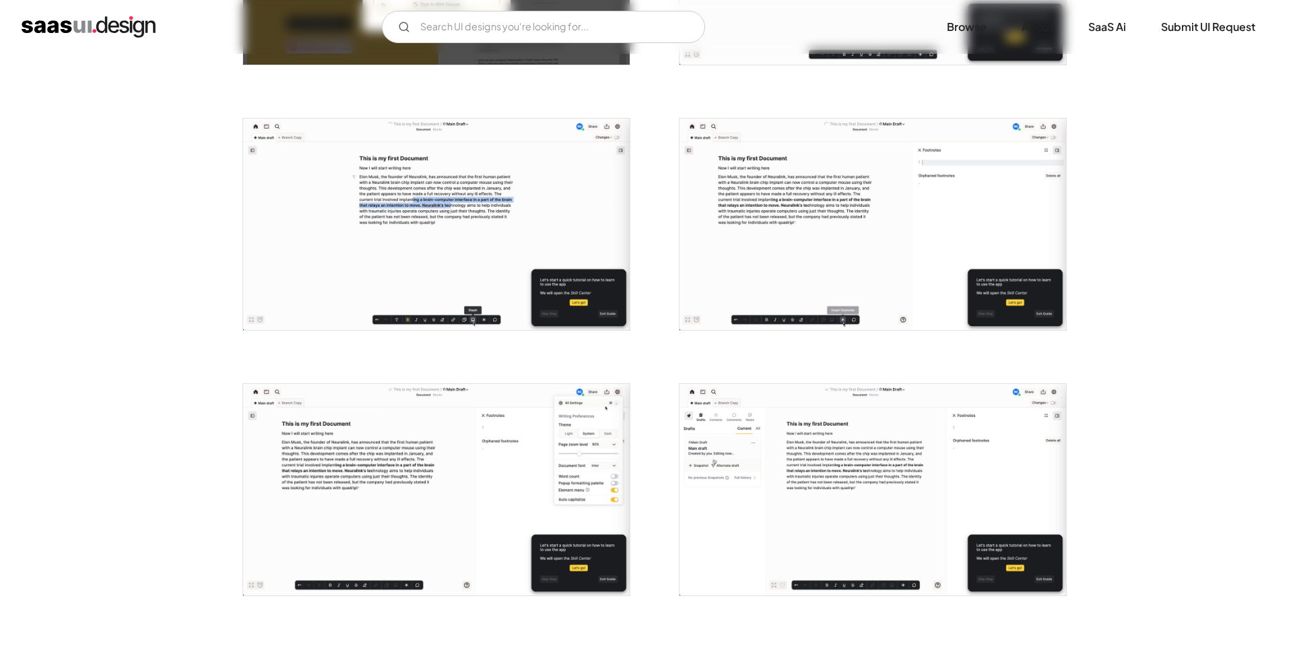
scroll to position [614, 0]
